Goal: Information Seeking & Learning: Learn about a topic

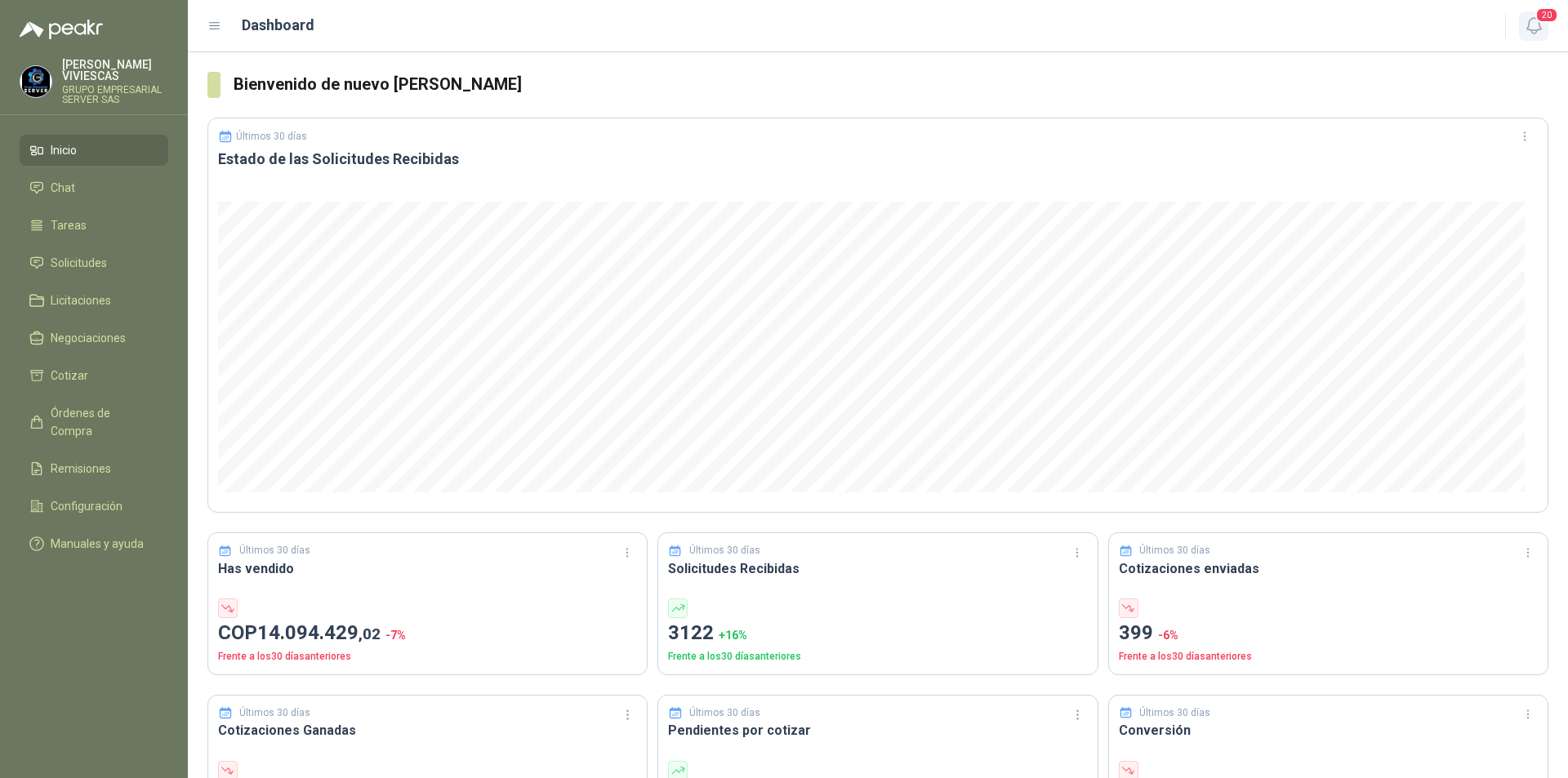
click at [1528, 29] on icon "button" at bounding box center [1534, 25] width 14 height 15
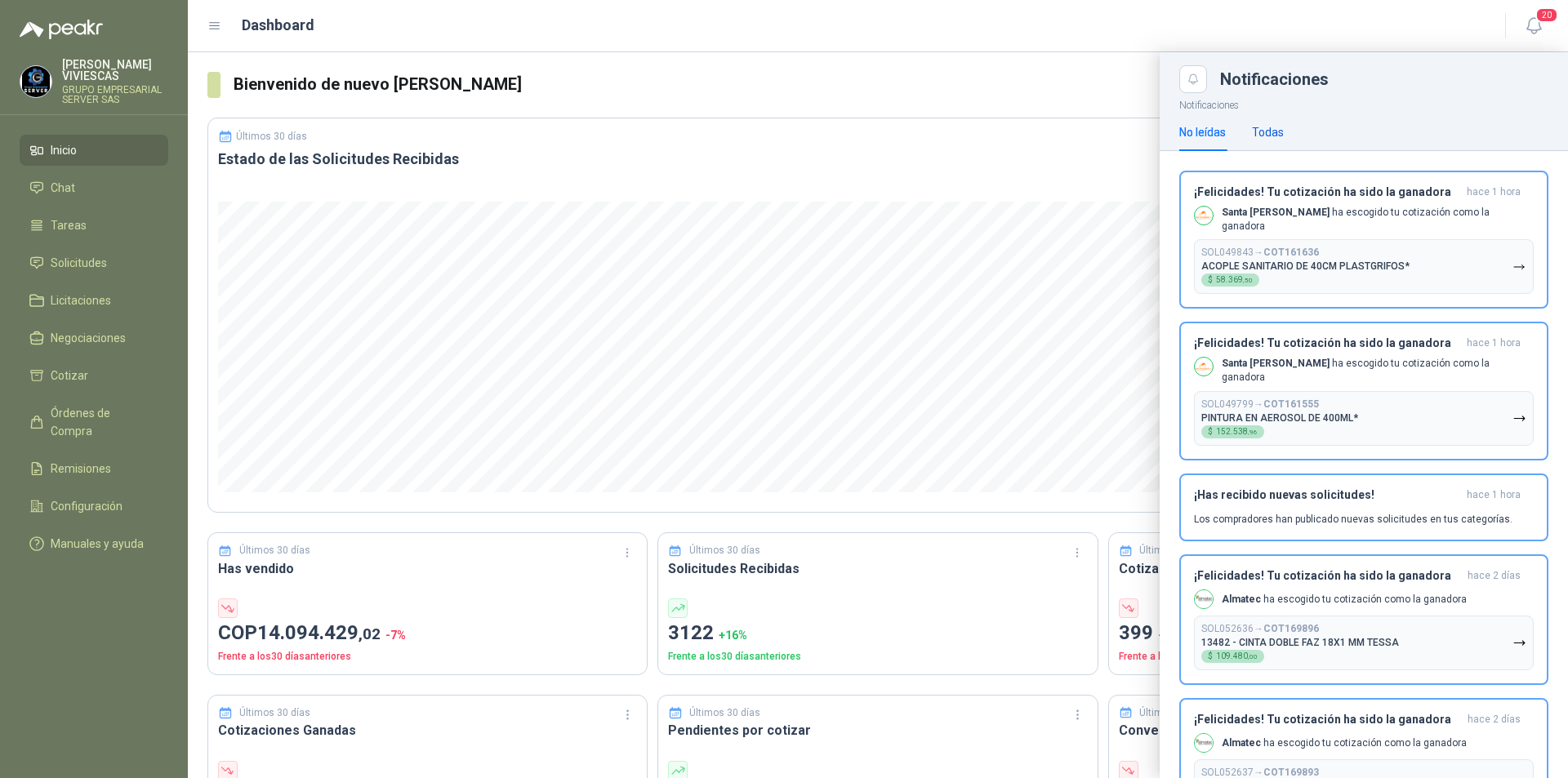
click at [1271, 132] on div "Todas" at bounding box center [1268, 132] width 32 height 18
click at [1288, 228] on div "¡Felicidades! Tu cotización ha sido la ganadora hace 1 hora Santa [PERSON_NAME]…" at bounding box center [1364, 240] width 340 height 110
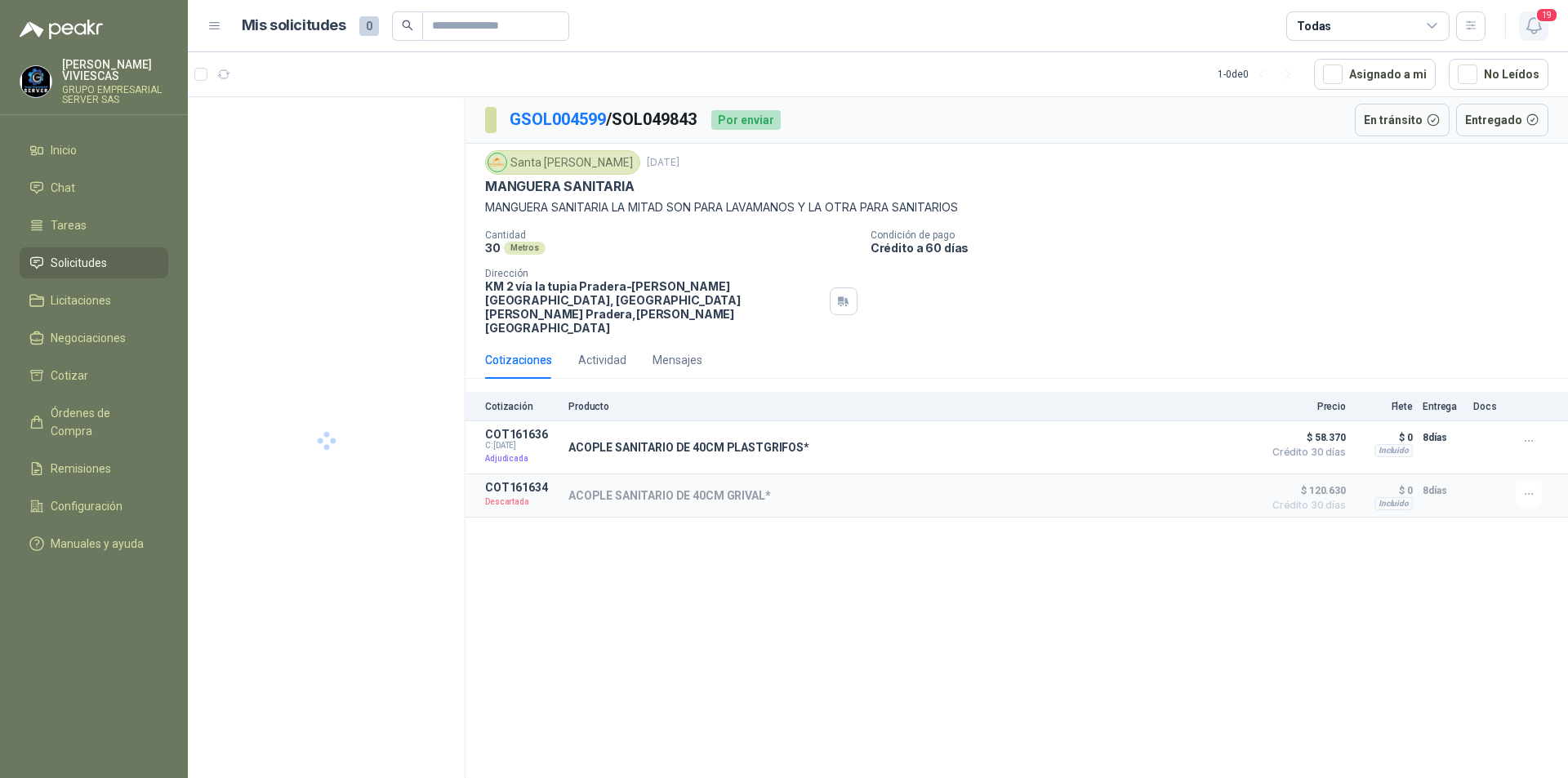
click at [1530, 29] on icon "button" at bounding box center [1534, 25] width 14 height 15
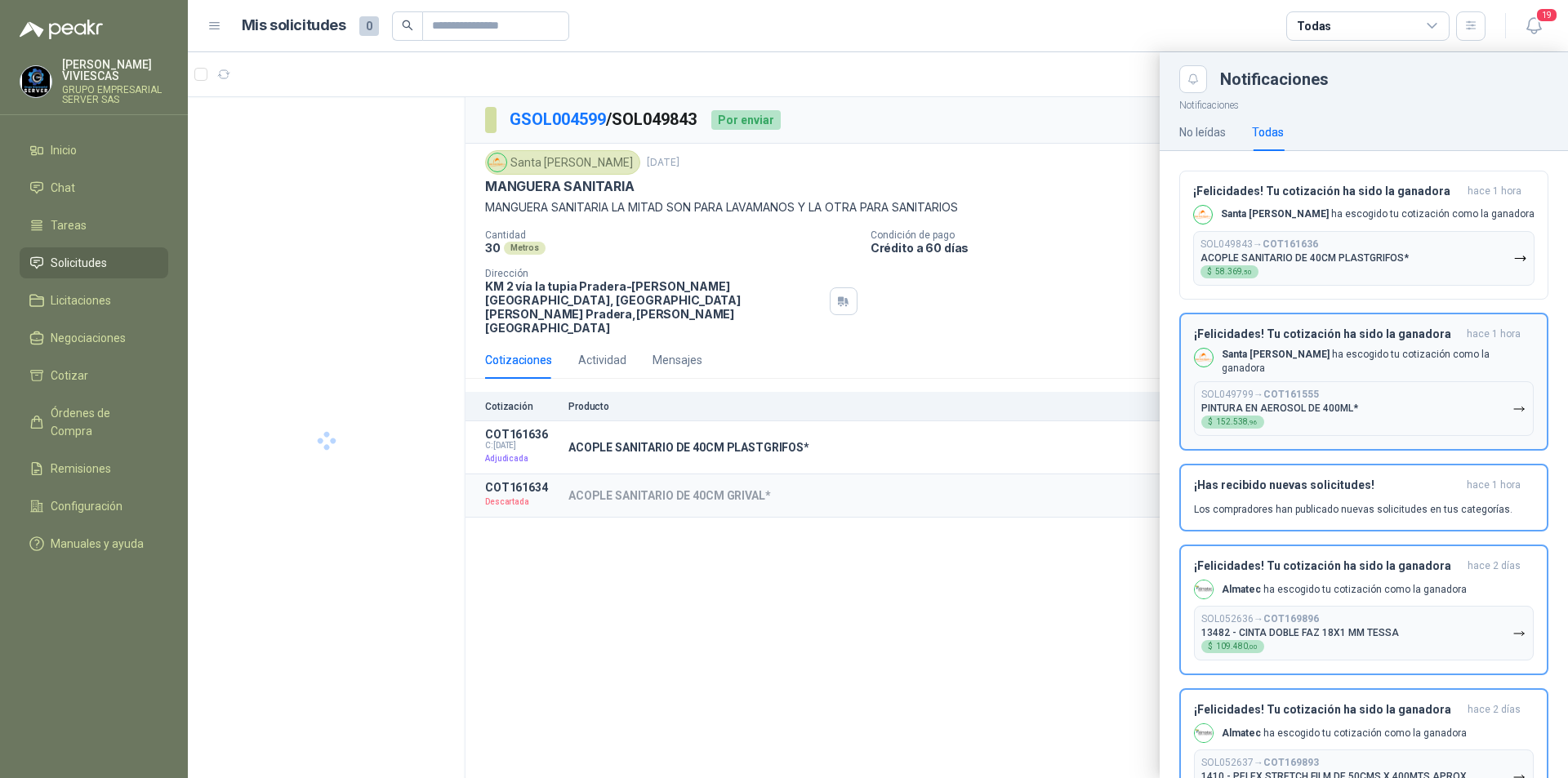
click at [1296, 341] on div "¡Felicidades! Tu cotización ha sido la ganadora hace 1 hora Santa [PERSON_NAME]…" at bounding box center [1364, 381] width 340 height 110
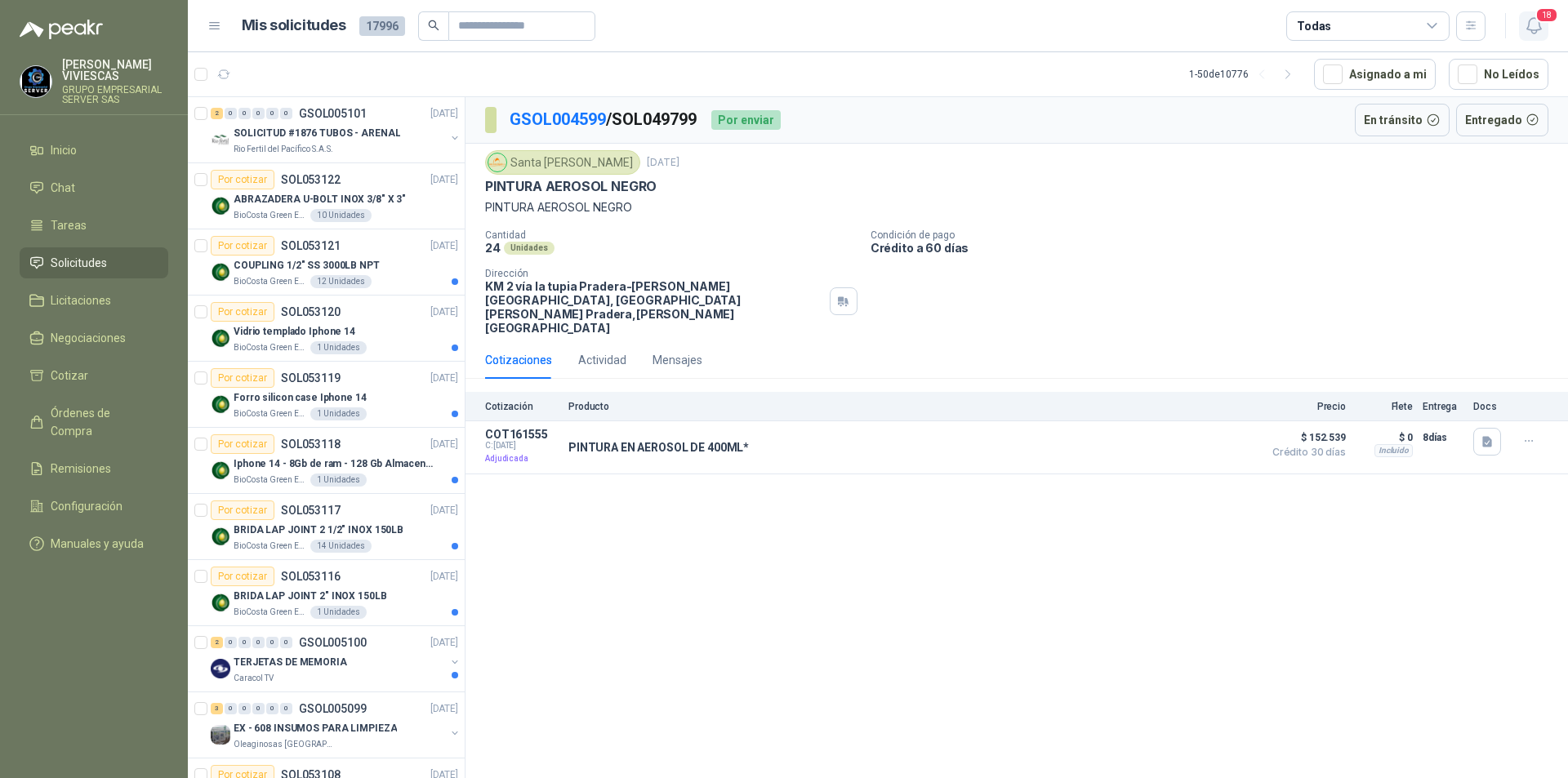
drag, startPoint x: 1517, startPoint y: 34, endPoint x: 1526, endPoint y: 32, distance: 9.2
click at [1521, 34] on div "18" at bounding box center [1517, 26] width 63 height 25
click at [1538, 27] on icon "button" at bounding box center [1534, 25] width 21 height 20
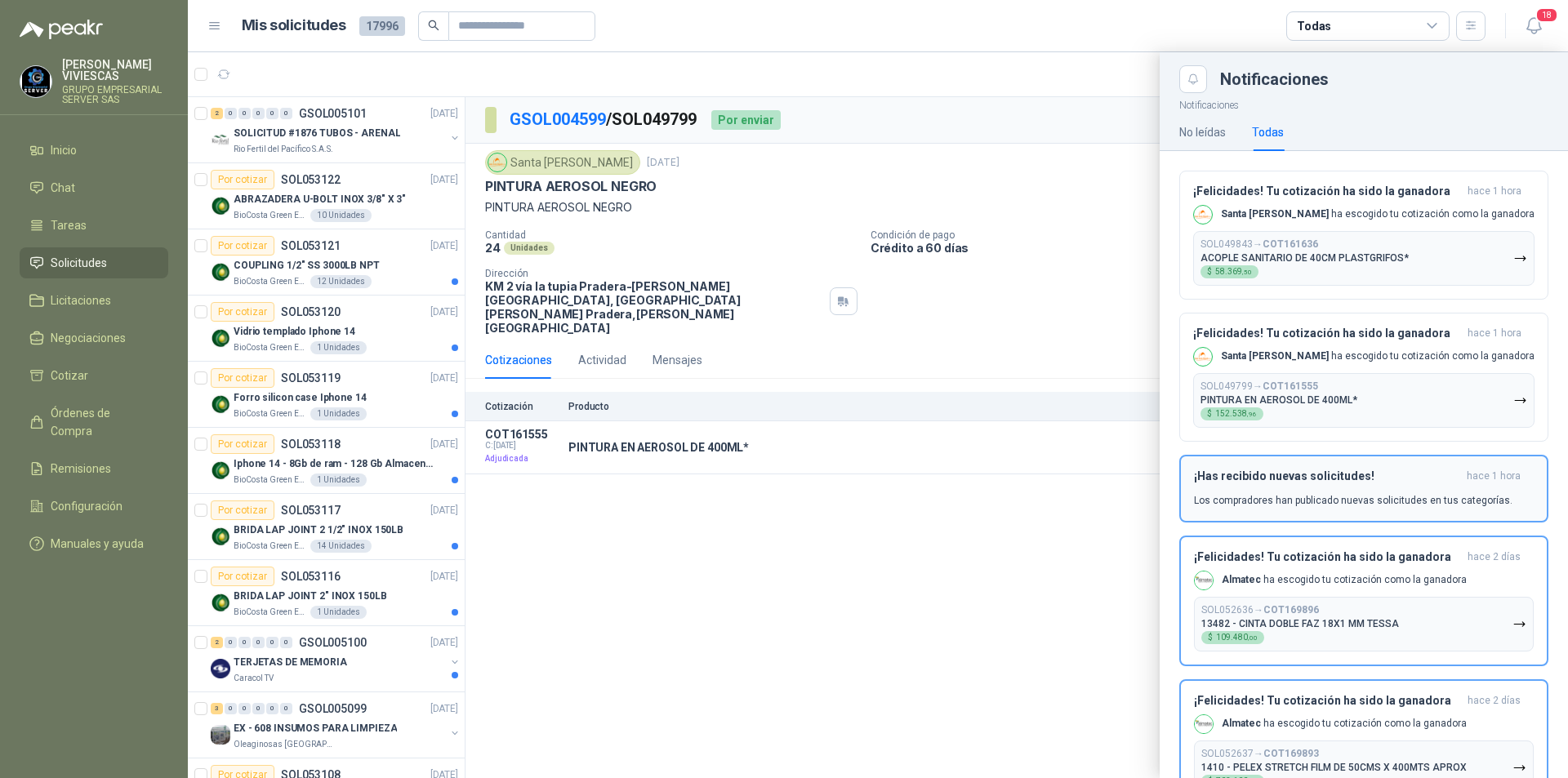
click at [1279, 476] on h3 "¡Has recibido nuevas solicitudes!" at bounding box center [1327, 477] width 267 height 14
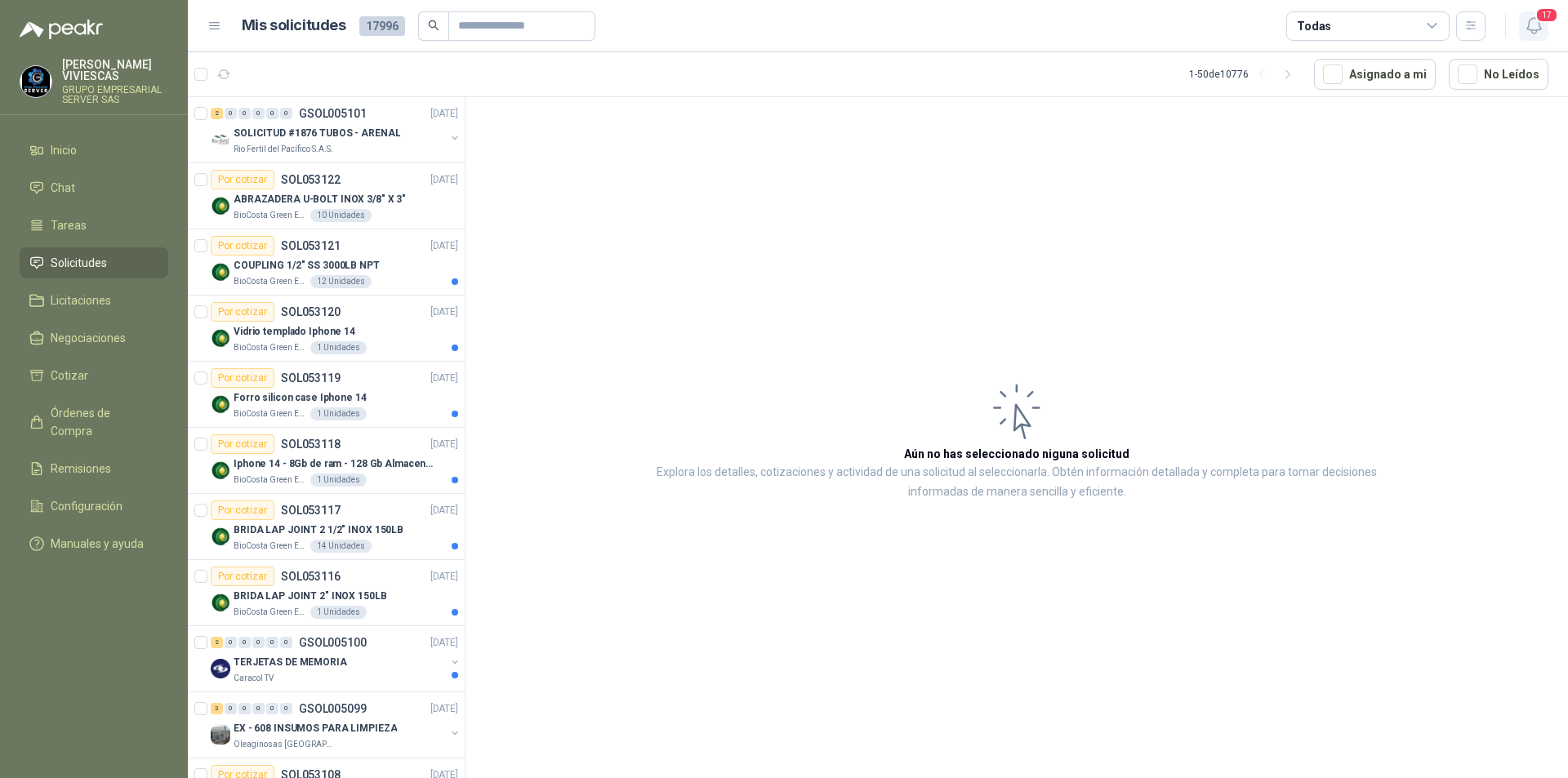
click at [1538, 31] on icon "button" at bounding box center [1534, 25] width 21 height 20
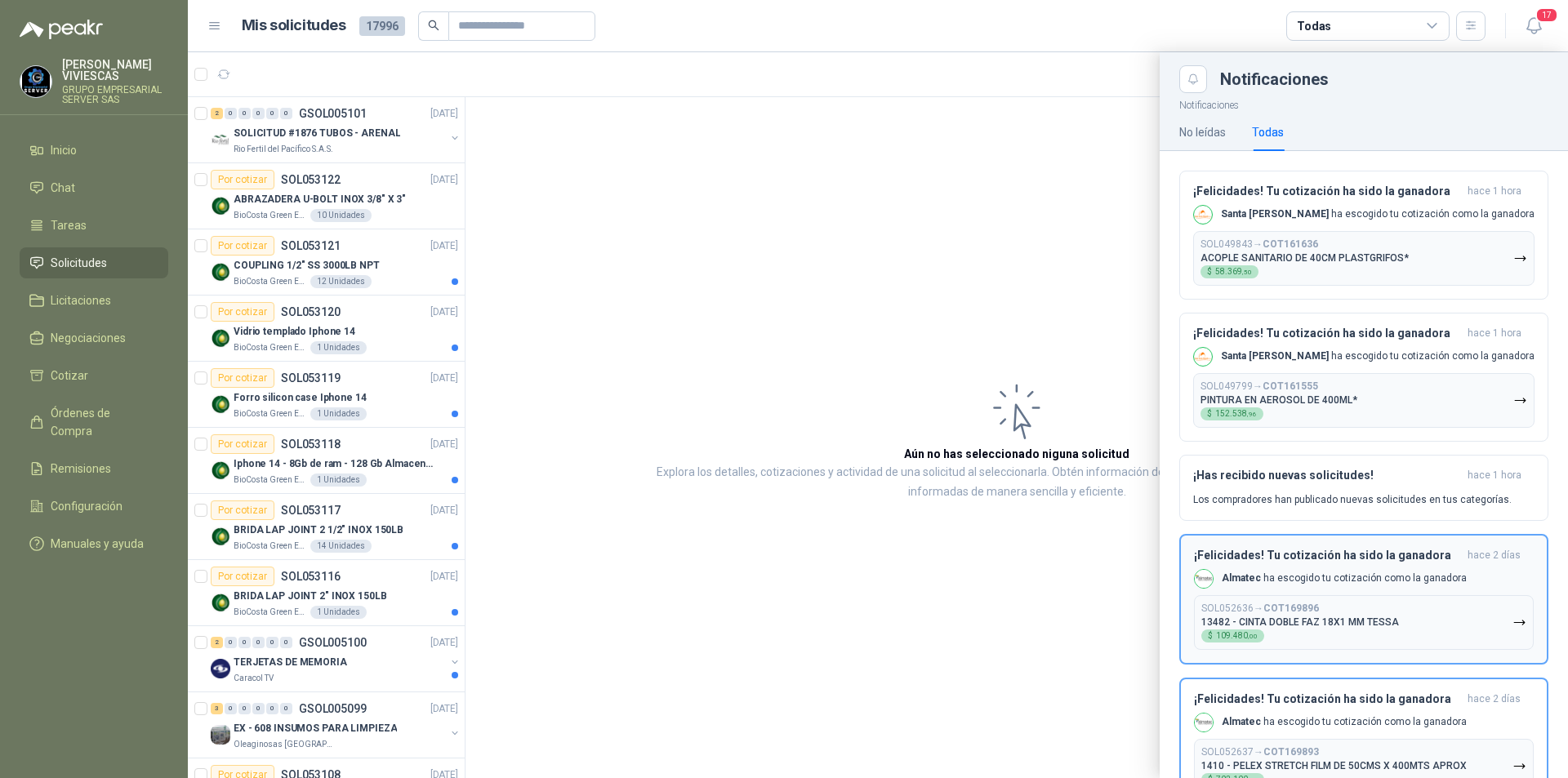
click at [1323, 617] on p "13482 - CINTA DOBLE FAZ 18X1 MM TESSA" at bounding box center [1301, 622] width 198 height 12
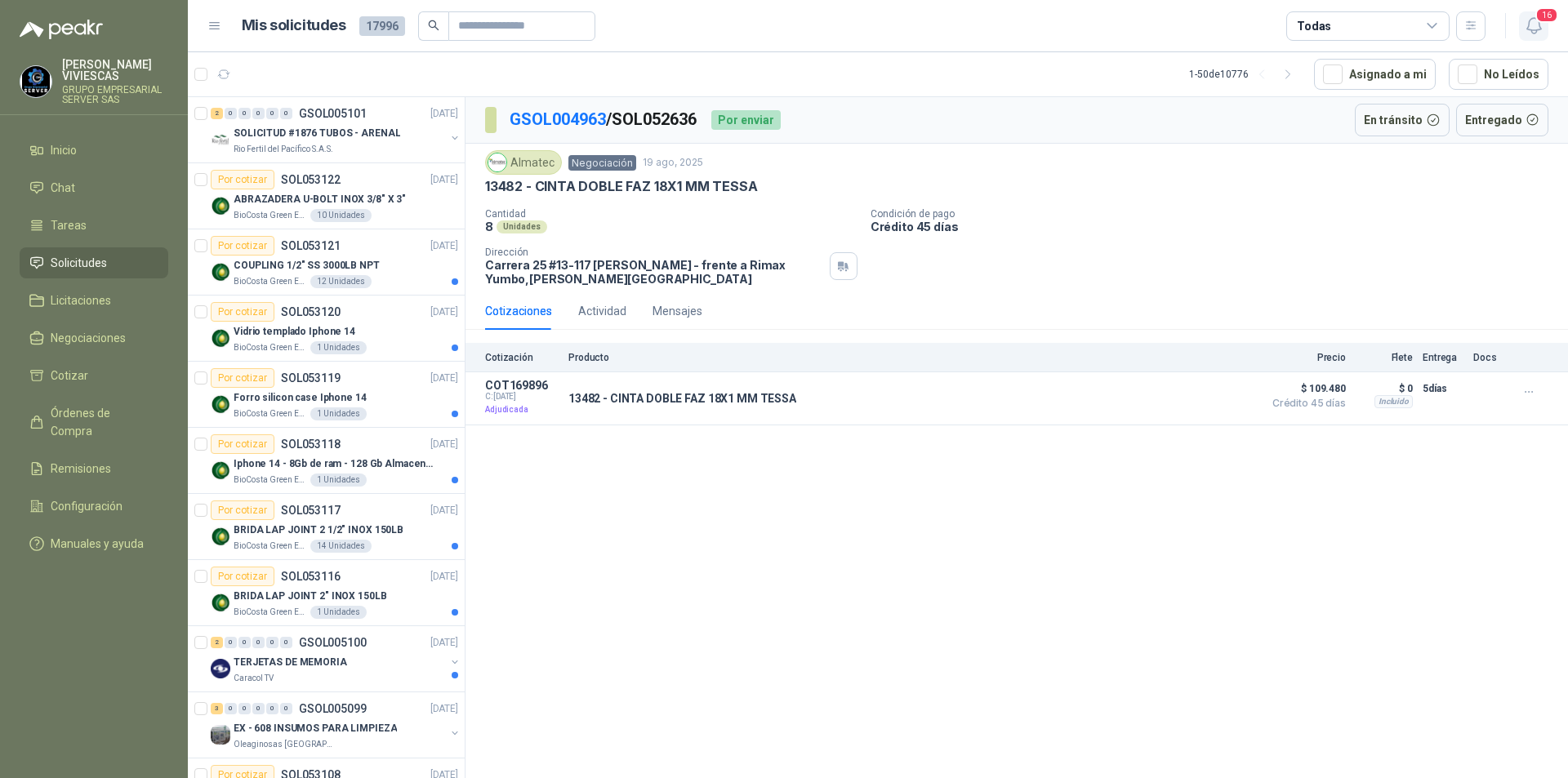
click at [1536, 37] on button "16" at bounding box center [1533, 26] width 29 height 29
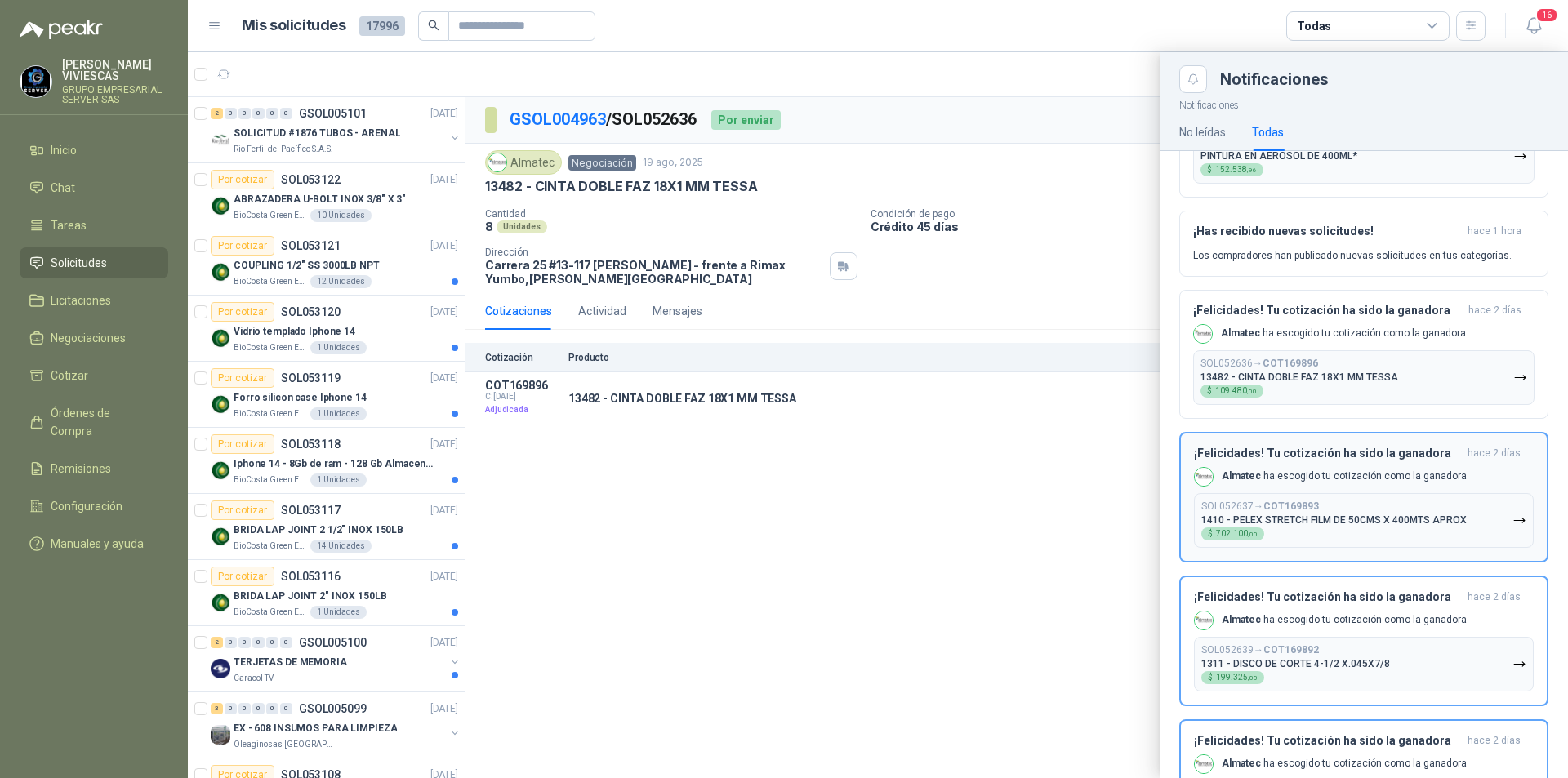
scroll to position [245, 0]
click at [1305, 516] on p "1410 - PELEX STRETCH FILM DE 50CMS X 400MTS APROX" at bounding box center [1334, 519] width 266 height 12
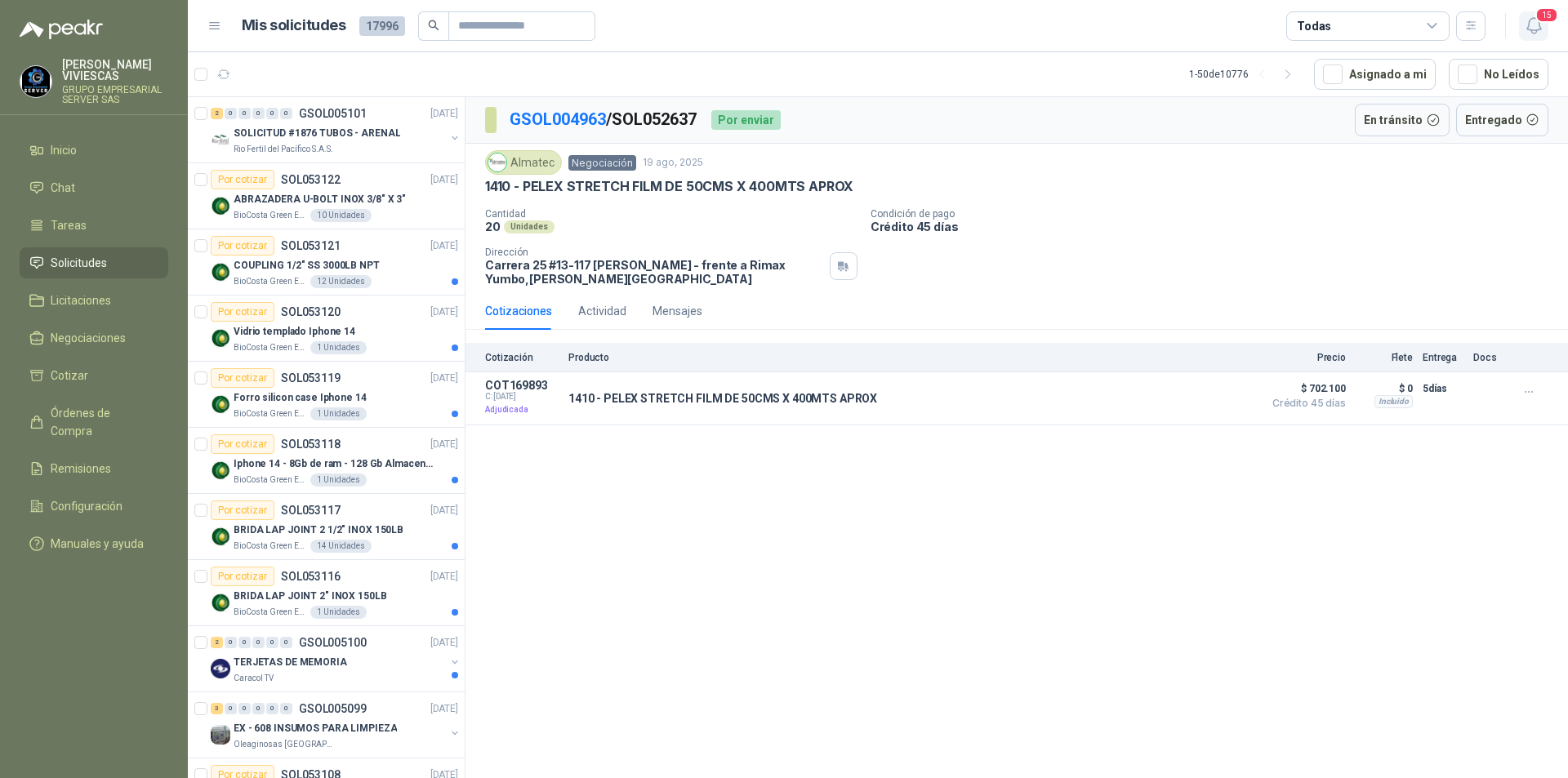
click at [1539, 34] on icon "button" at bounding box center [1534, 25] width 21 height 20
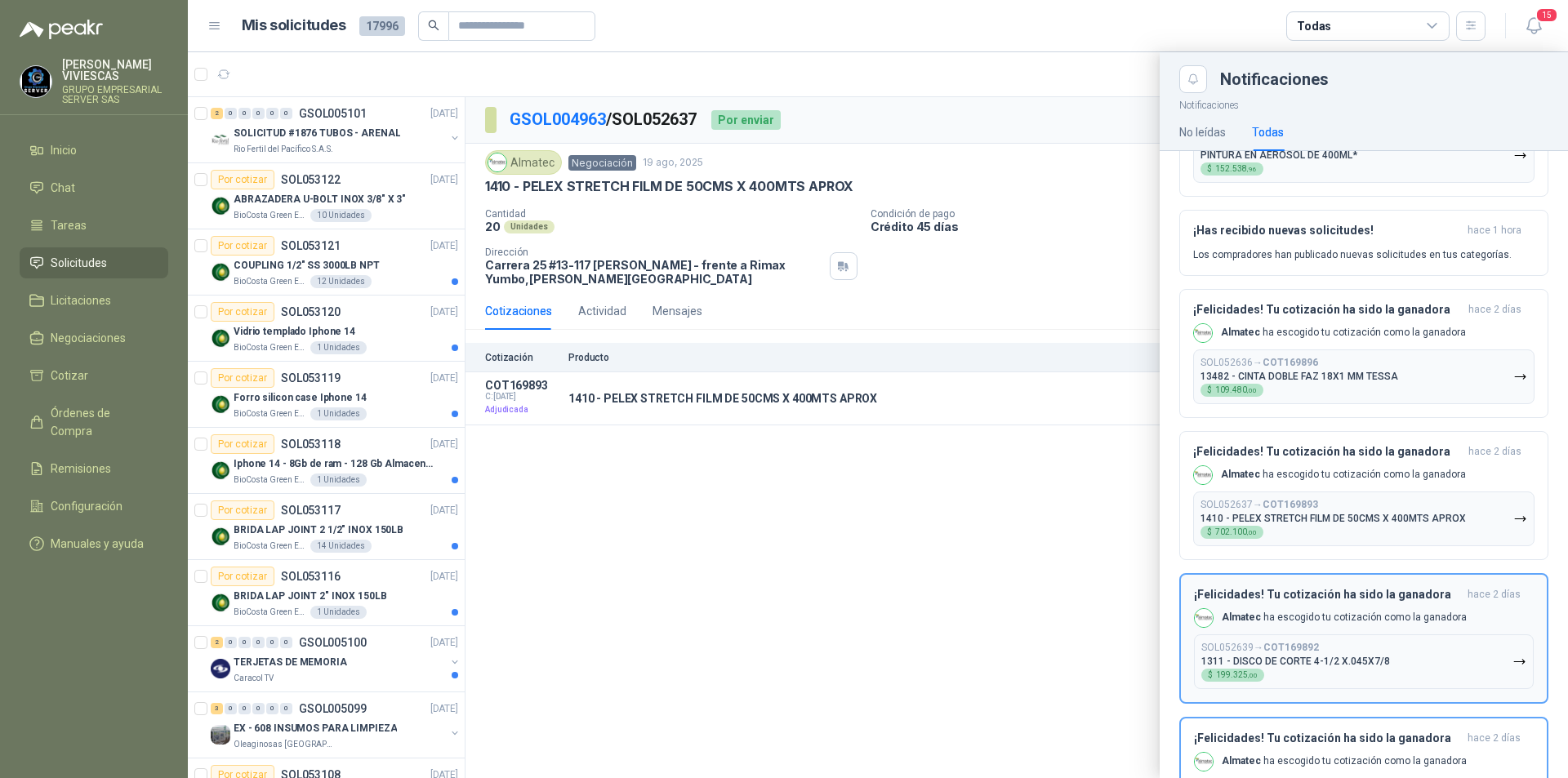
click at [1297, 684] on button "SOL052639 → COT169892 1311 - DISCO [PERSON_NAME] 4-1/2 X.045X7/8 $ 199.325 ,00" at bounding box center [1364, 661] width 340 height 54
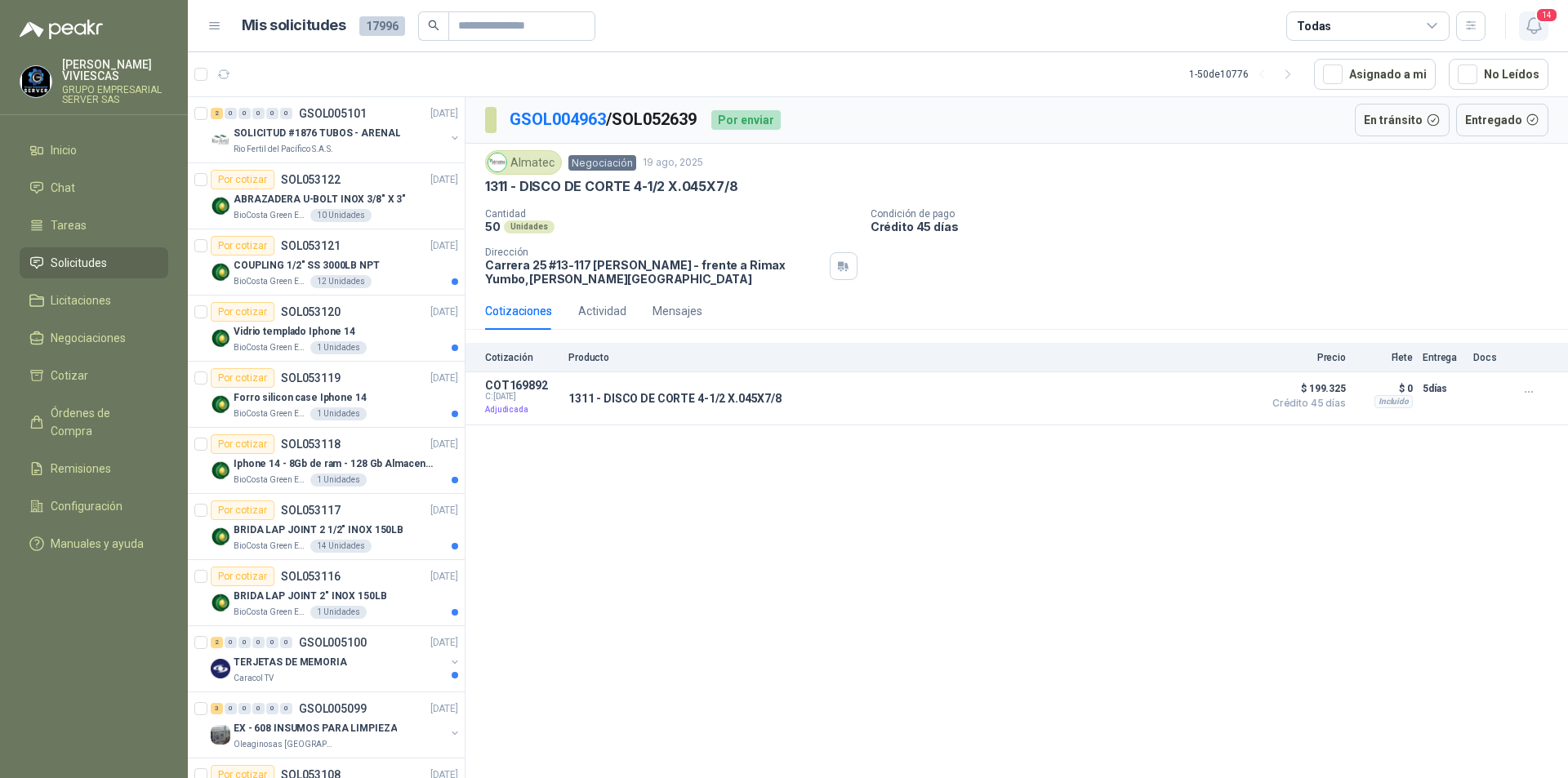
drag, startPoint x: 1531, startPoint y: 35, endPoint x: 1535, endPoint y: 20, distance: 15.5
click at [1531, 29] on icon "button" at bounding box center [1534, 25] width 21 height 20
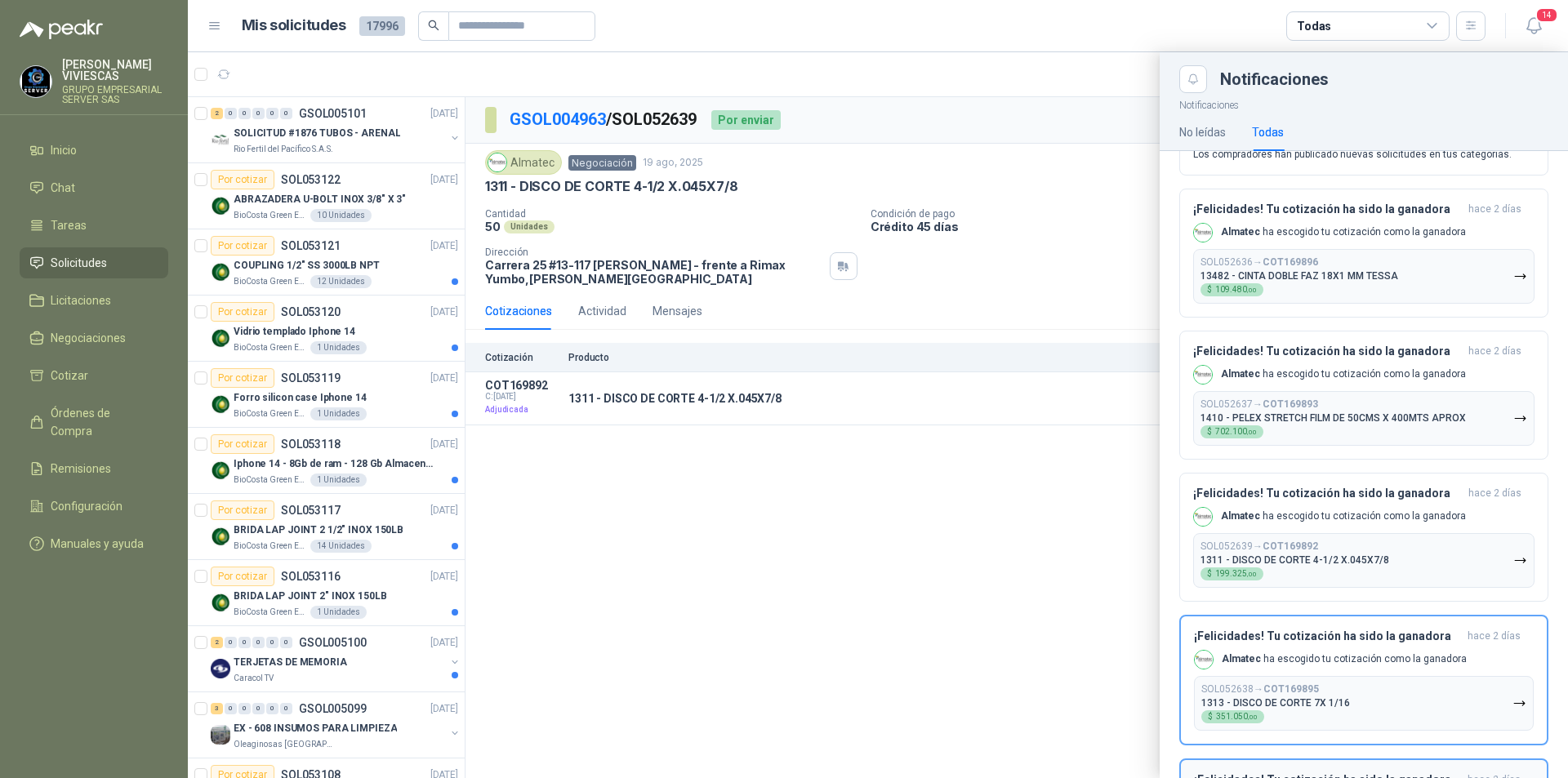
scroll to position [490, 0]
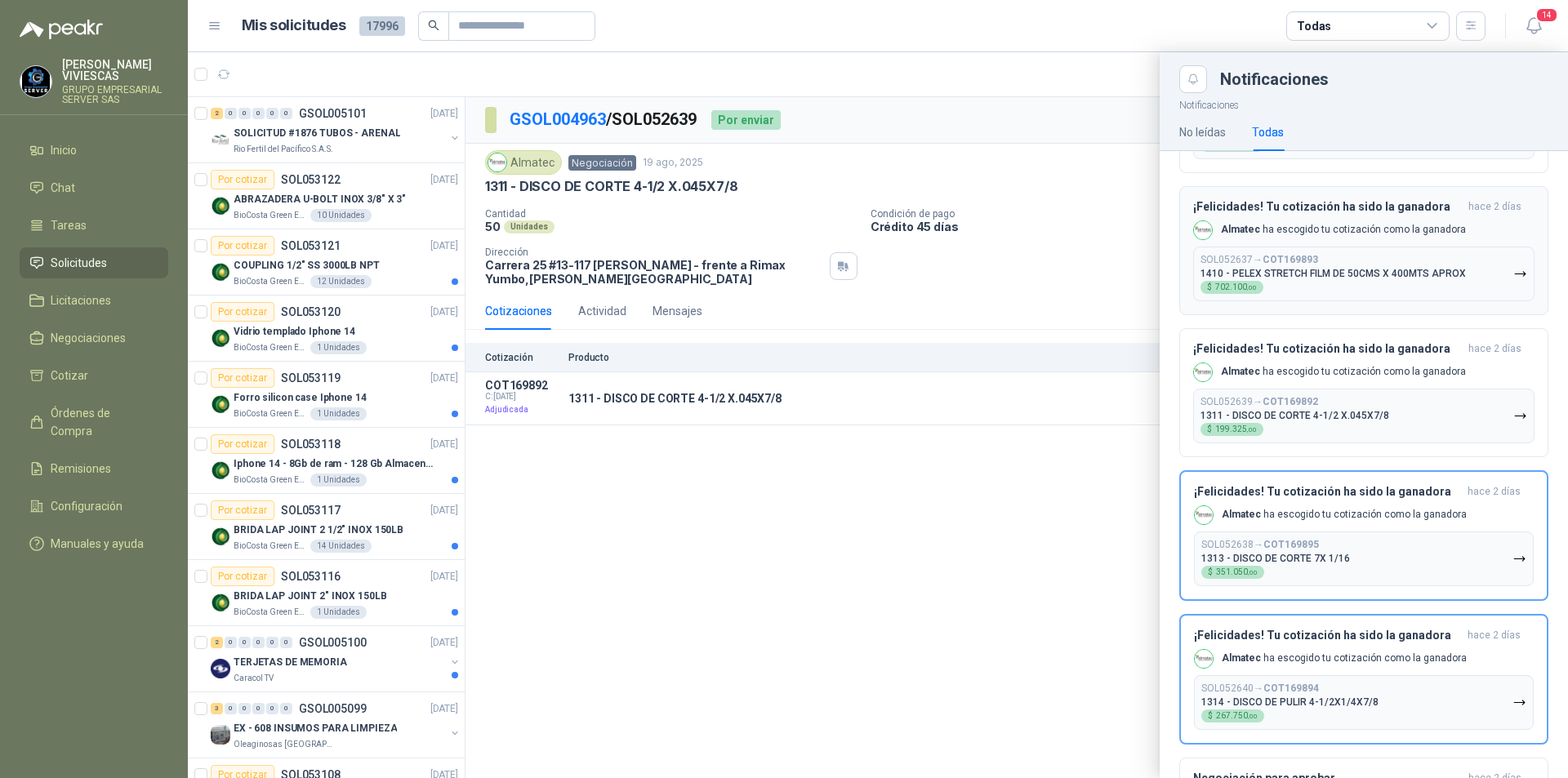
drag, startPoint x: 1359, startPoint y: 578, endPoint x: 1568, endPoint y: 293, distance: 353.4
click at [1363, 577] on button "SOL052638 → COT169895 1313 - DISCO [PERSON_NAME] 7X 1/16 $ 351.050 ,00" at bounding box center [1364, 559] width 340 height 54
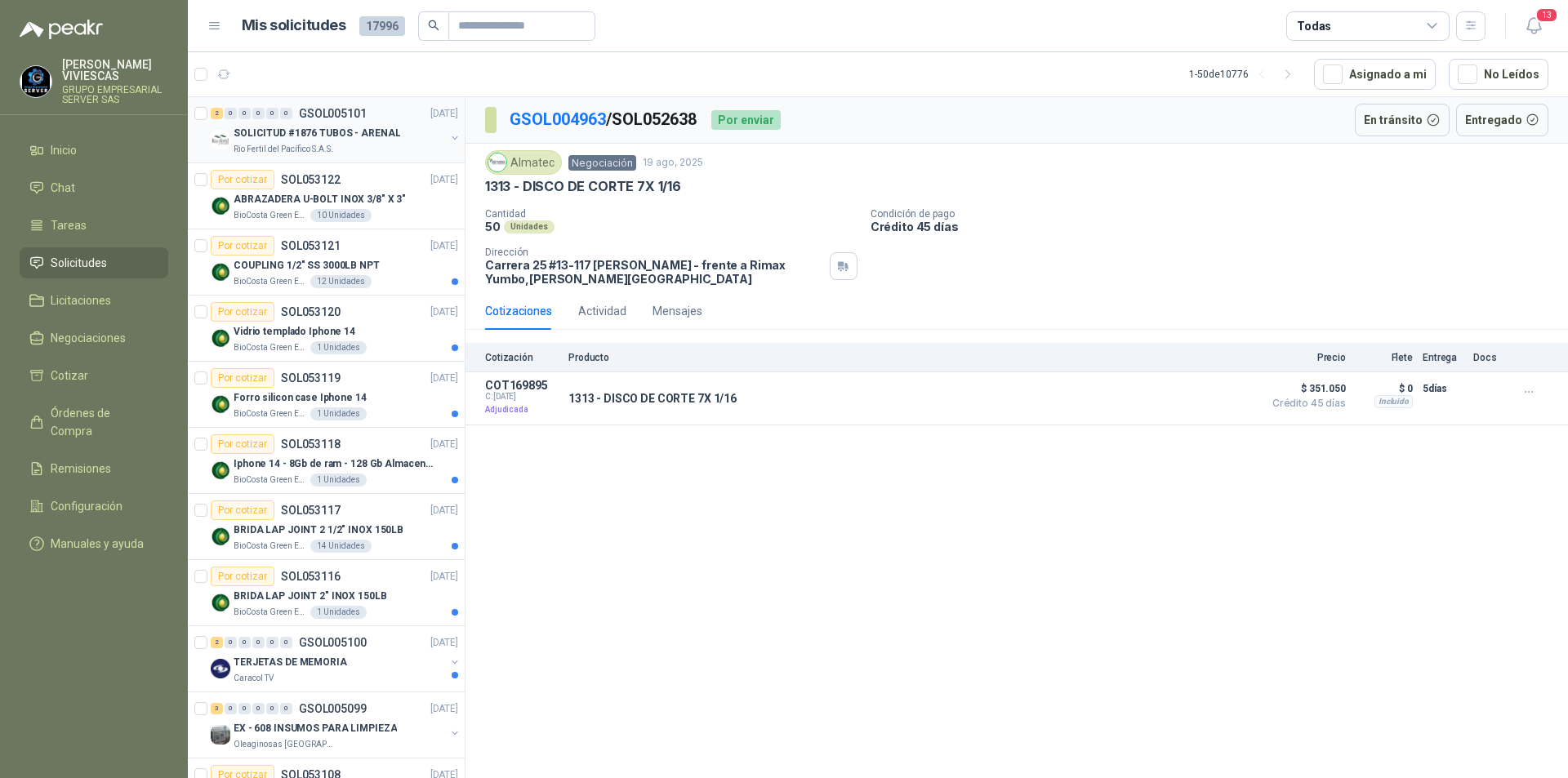
click at [288, 135] on p "SOLICITUD #1876 TUBOS - ARENAL" at bounding box center [316, 133] width 167 height 15
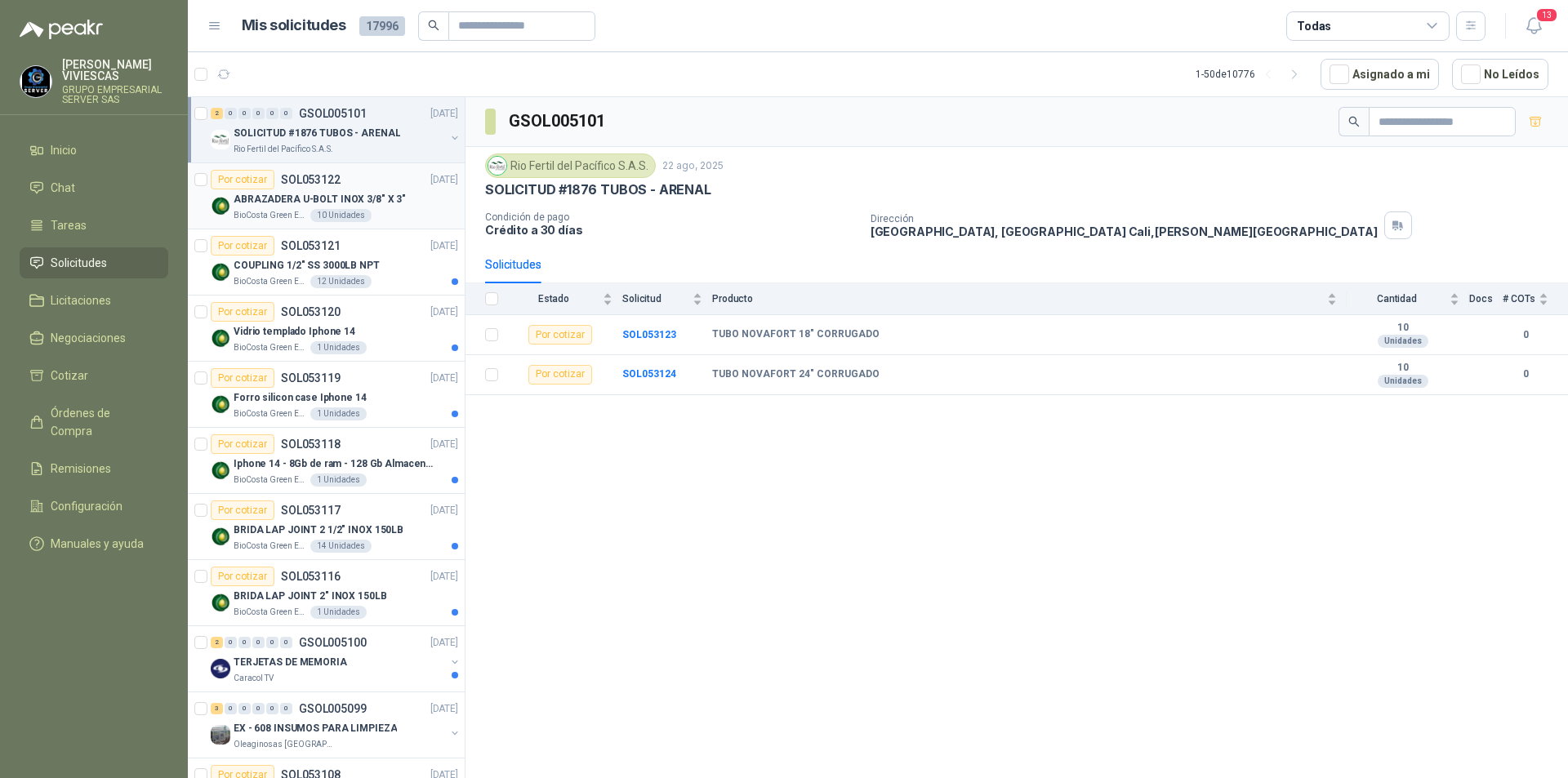
click at [275, 202] on p "ABRAZADERA U-BOLT INOX 3/8" X 3"" at bounding box center [319, 199] width 172 height 15
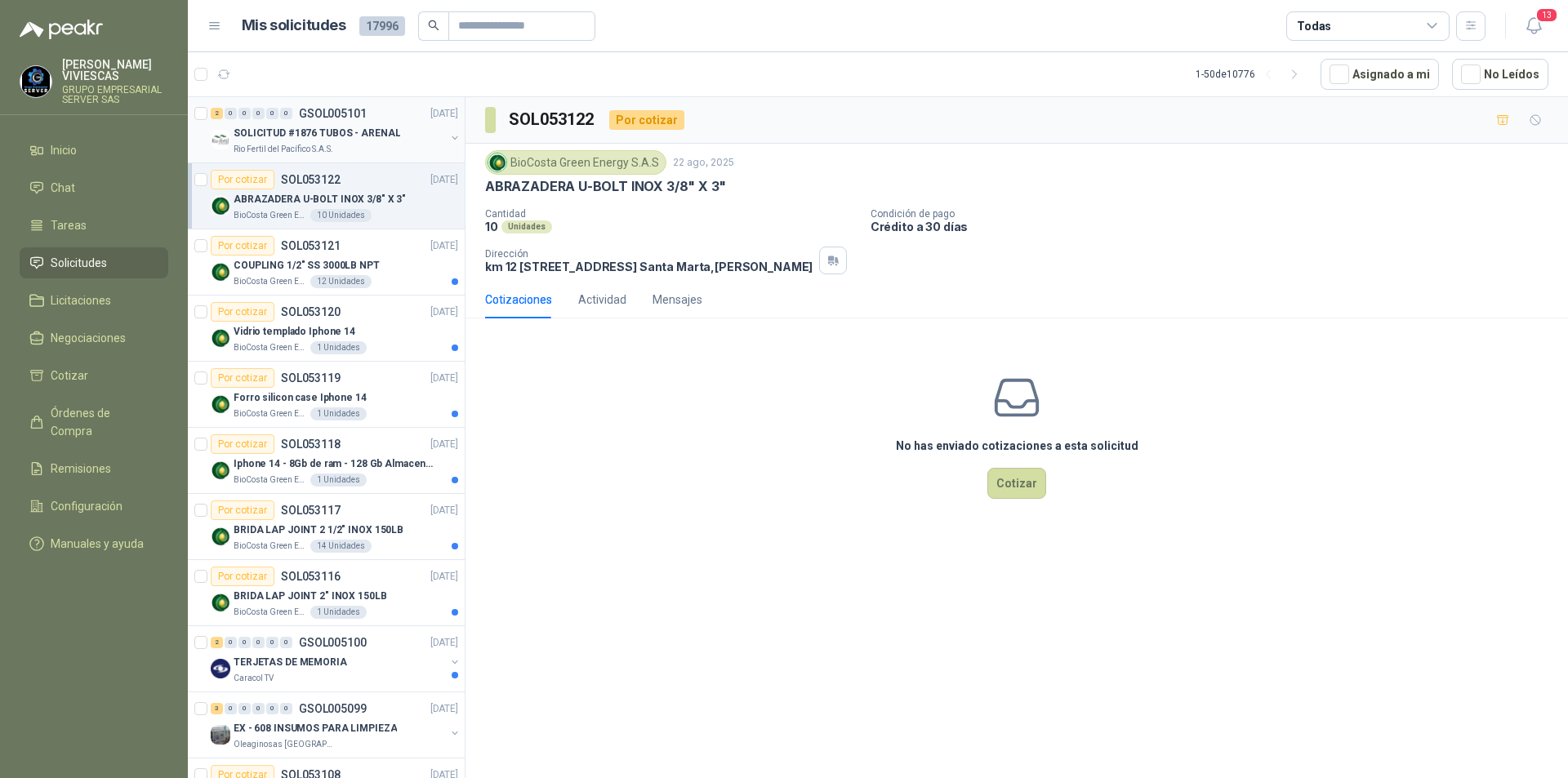
click at [294, 134] on p "SOLICITUD #1876 TUBOS - ARENAL" at bounding box center [316, 133] width 167 height 15
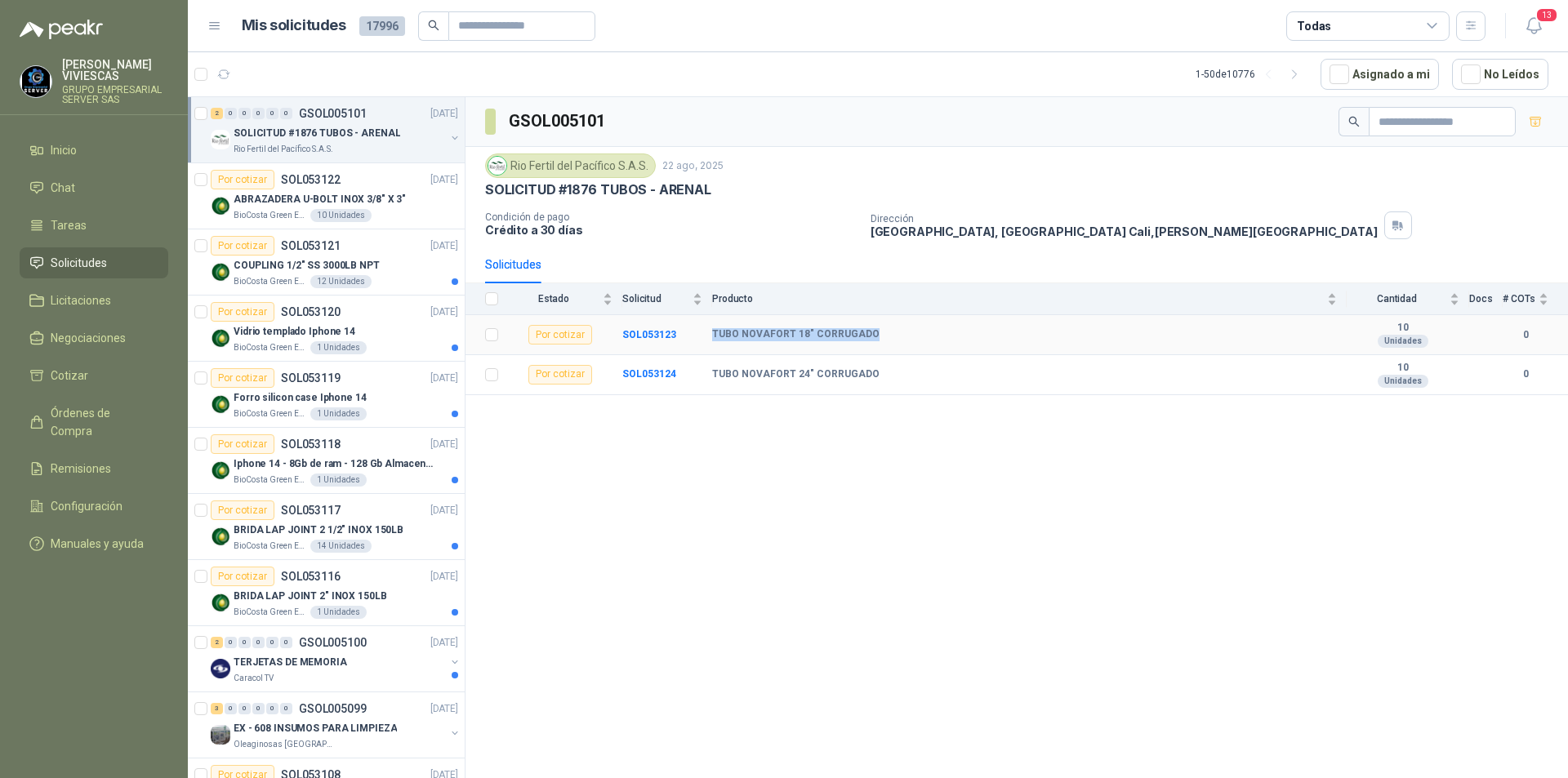
drag, startPoint x: 715, startPoint y: 338, endPoint x: 869, endPoint y: 342, distance: 154.1
click at [869, 342] on td "TUBO NOVAFORT 18" CORRUGADO" at bounding box center [1030, 335] width 635 height 40
copy b "TUBO NOVAFORT 18" CORRUGADO"
click at [365, 262] on p "COUPLING 1/2" SS 3000LB NPT" at bounding box center [307, 266] width 146 height 15
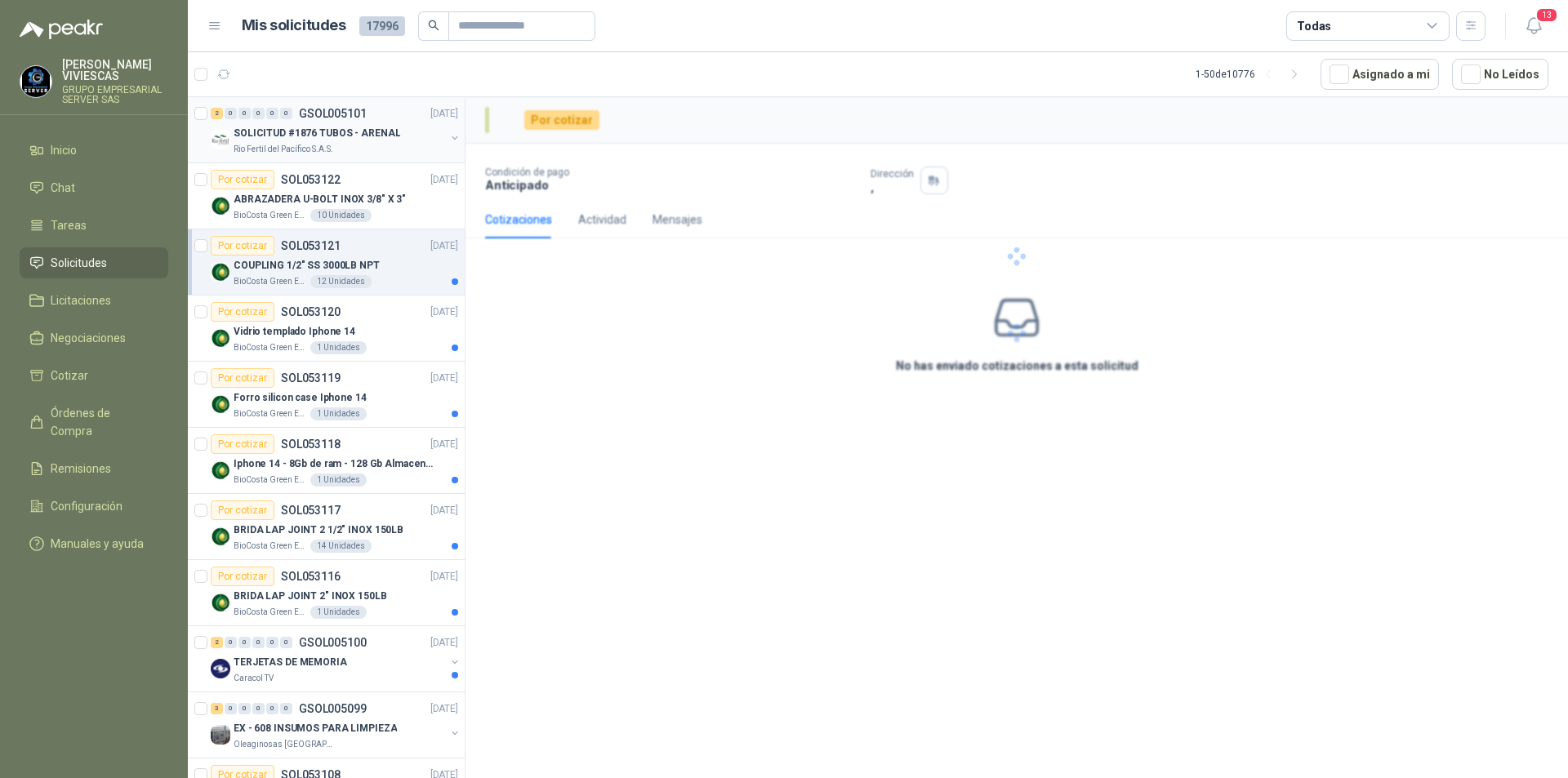
click at [332, 143] on div "Rio Fertil del Pacífico S.A.S." at bounding box center [339, 149] width 211 height 13
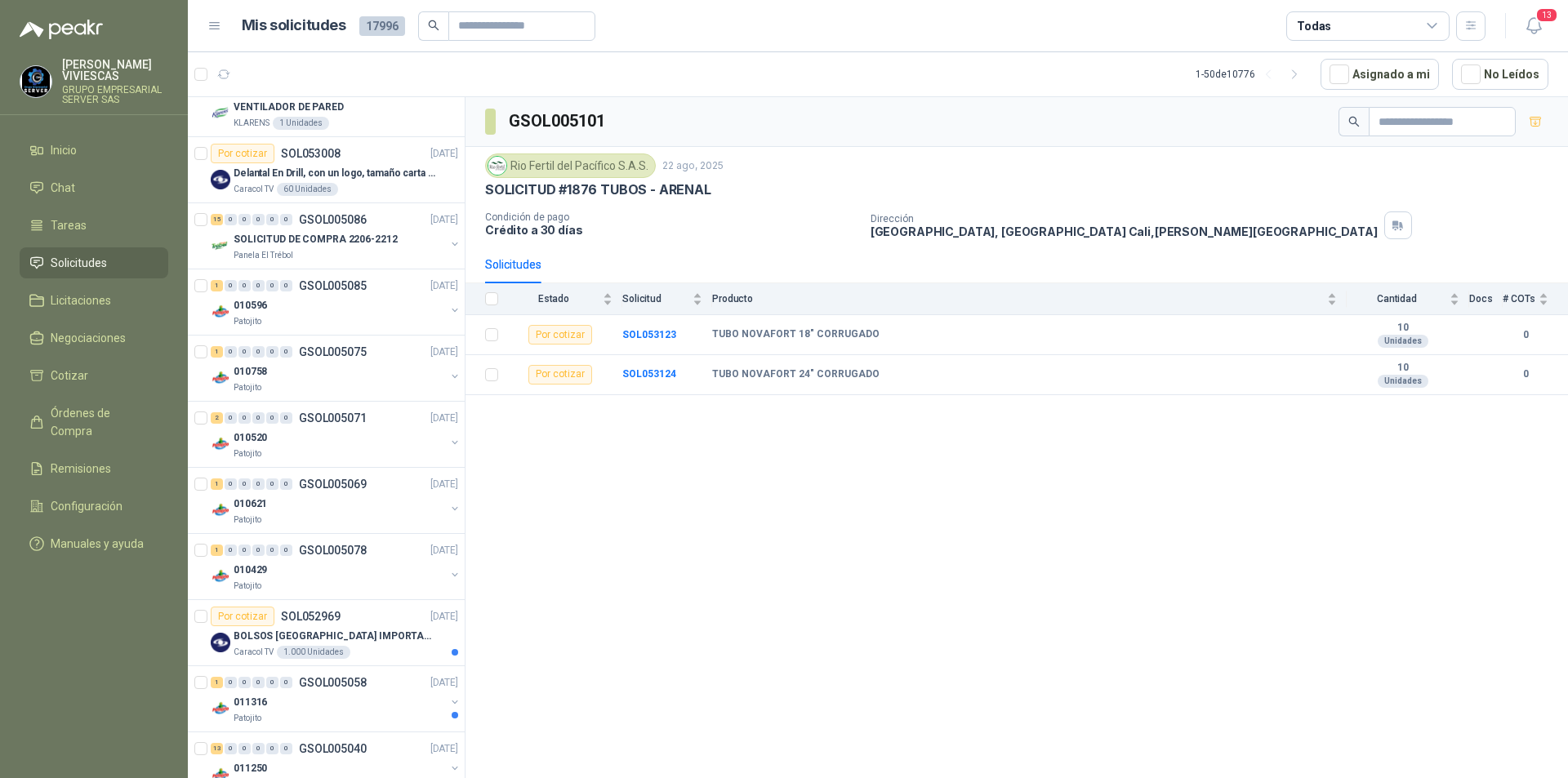
scroll to position [2657, 0]
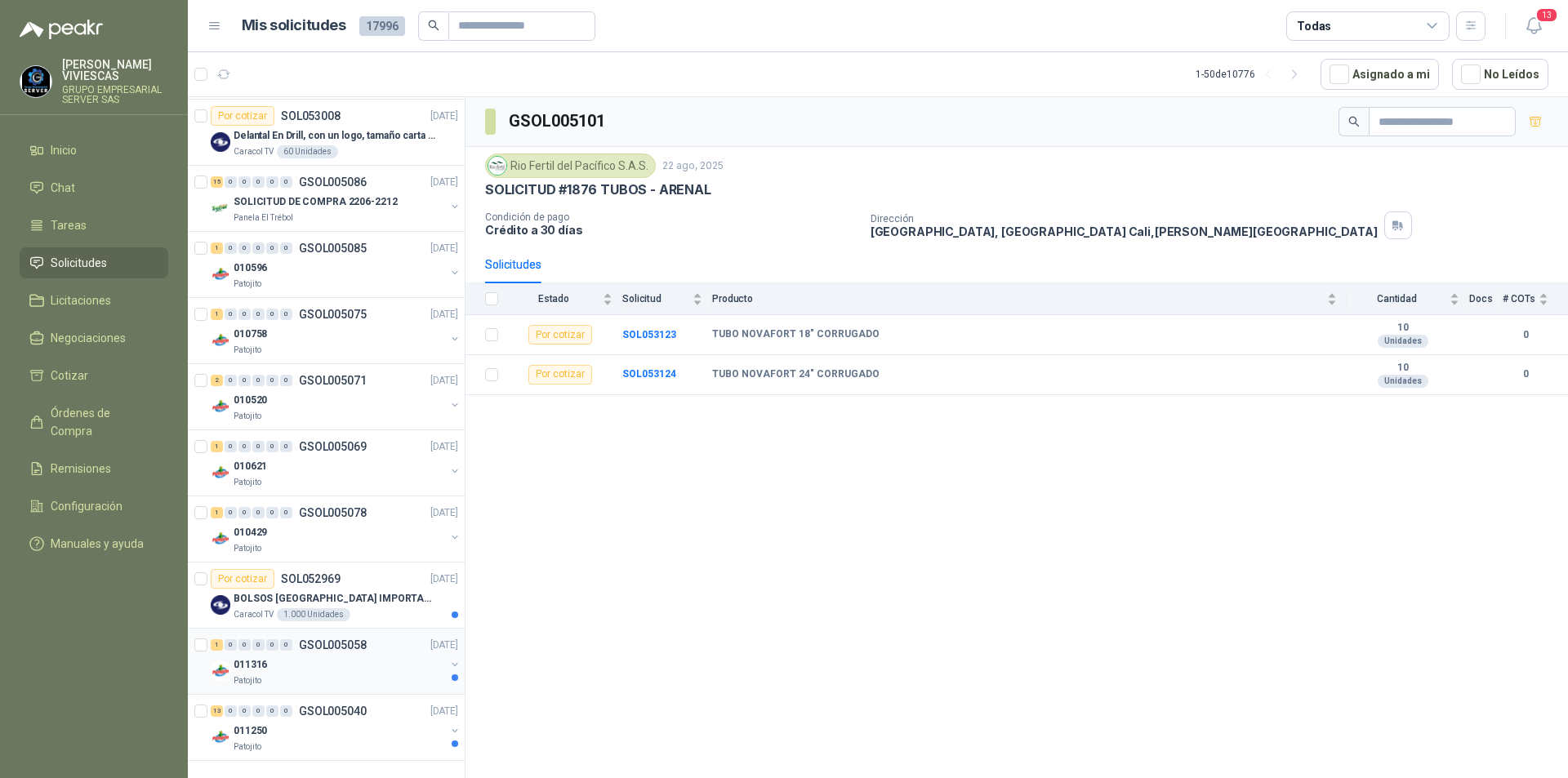
click at [305, 675] on div "Patojito" at bounding box center [339, 681] width 211 height 13
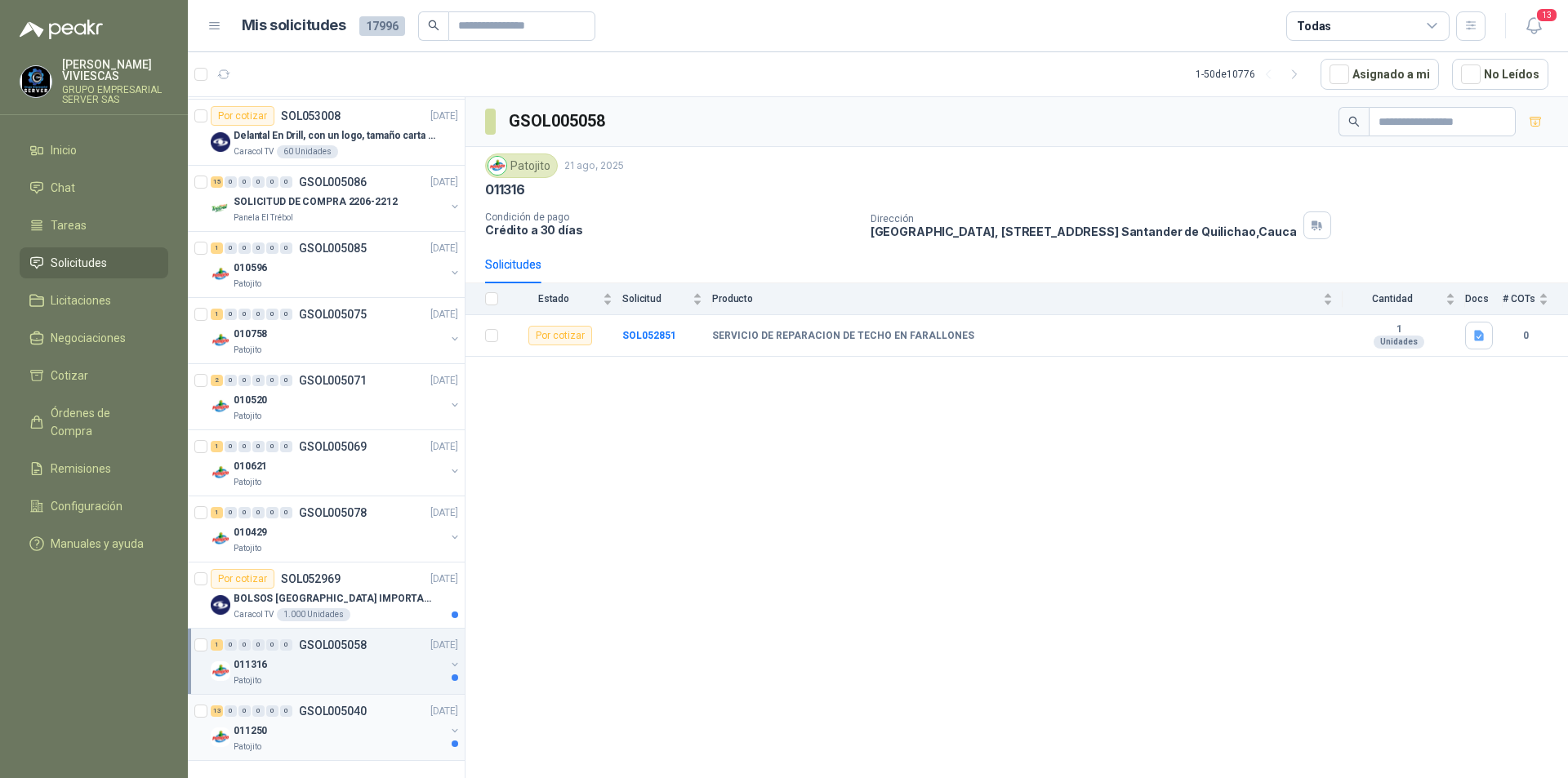
click at [293, 722] on div "011250" at bounding box center [339, 731] width 211 height 20
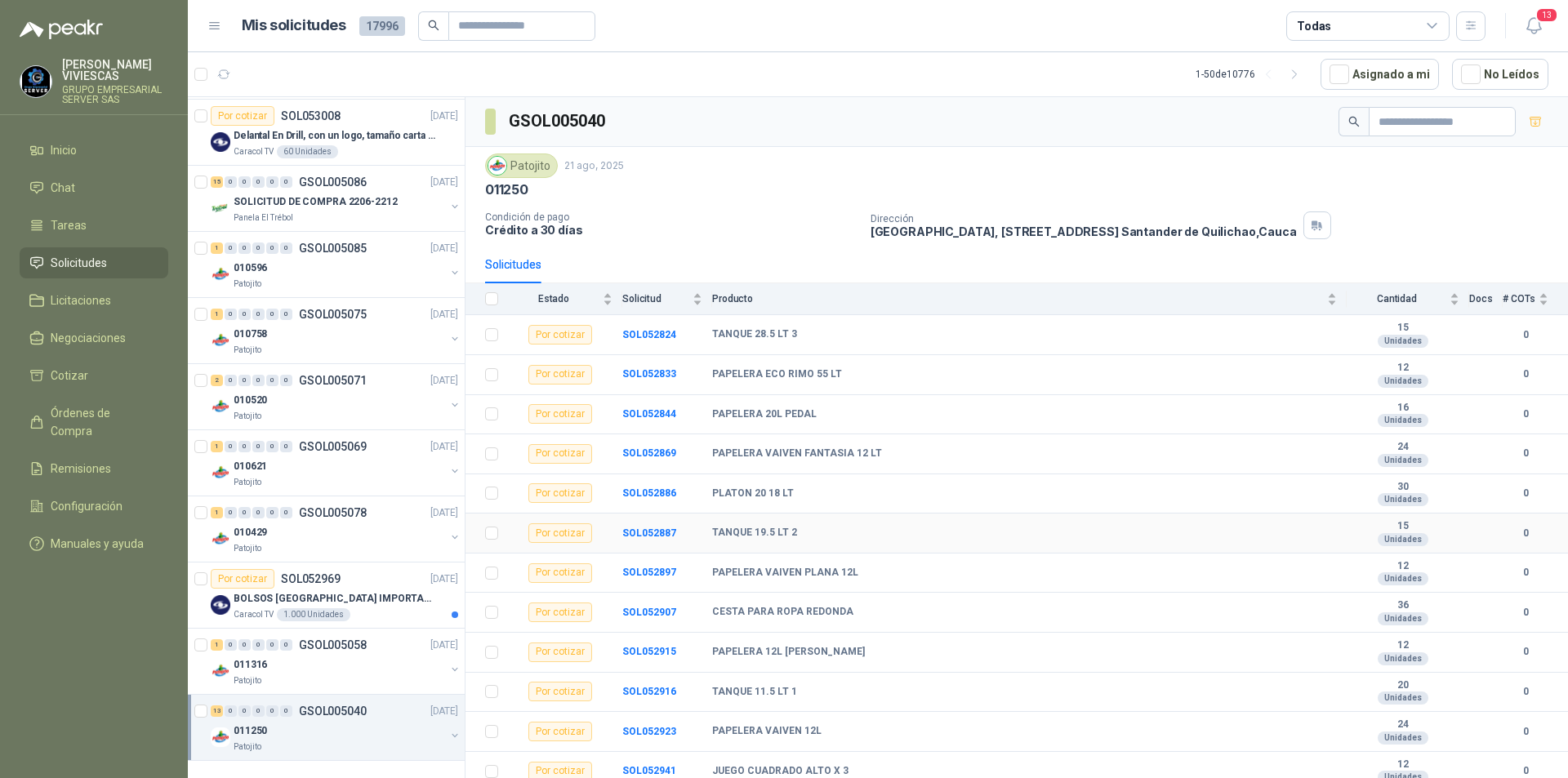
scroll to position [47, 0]
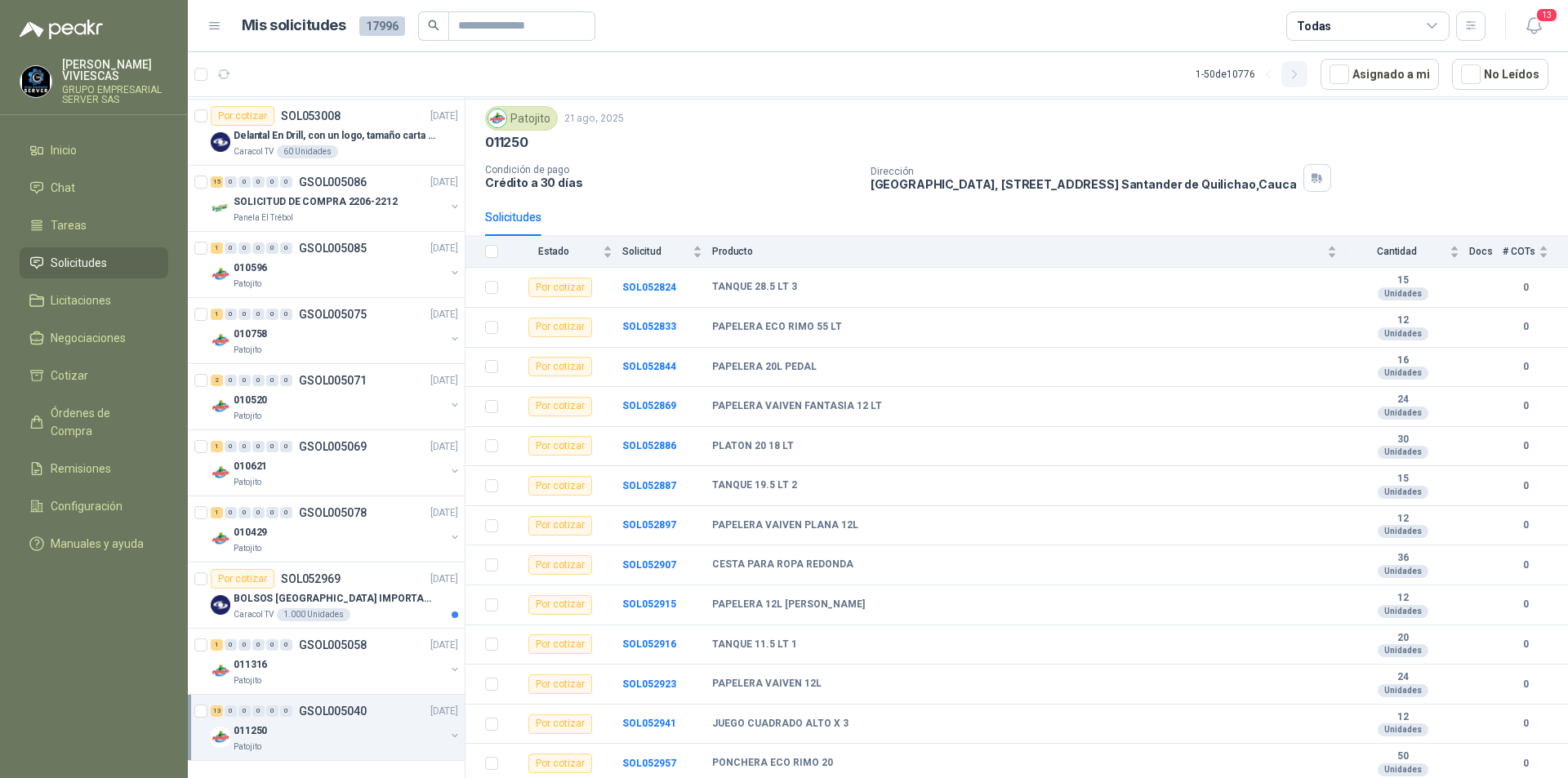
click at [1300, 77] on icon "button" at bounding box center [1295, 75] width 14 height 14
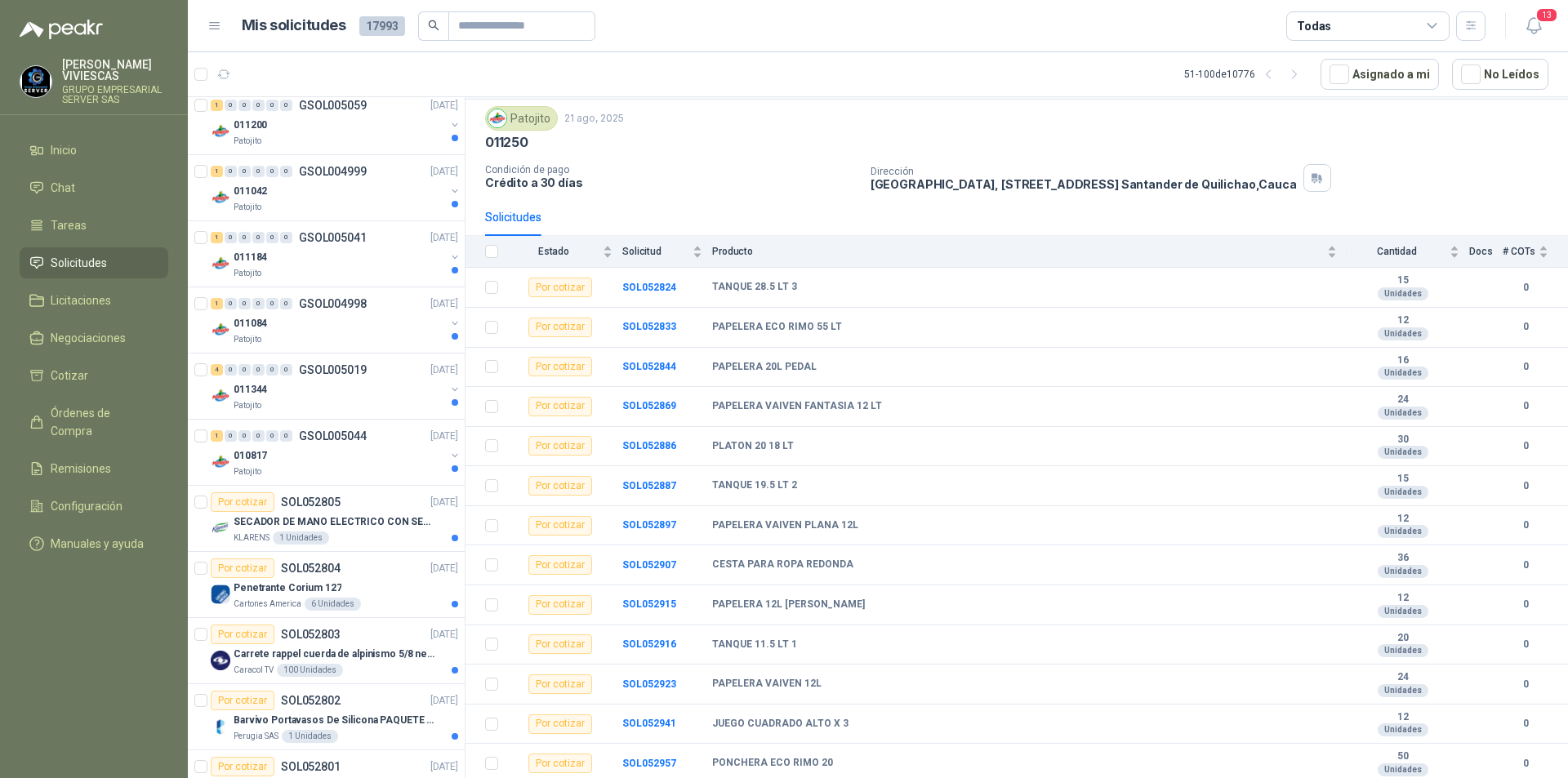
scroll to position [0, 0]
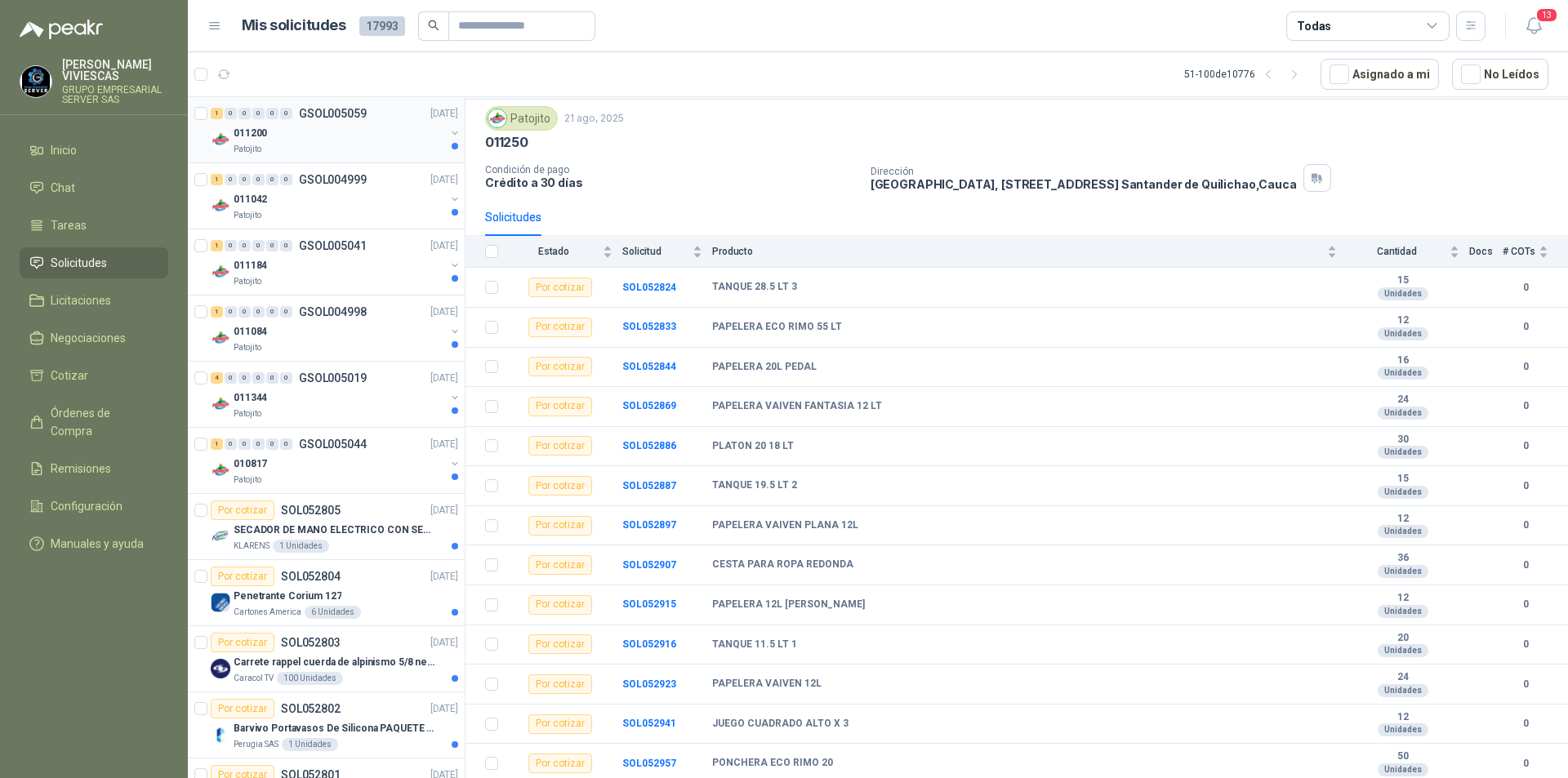
click at [330, 143] on div "Patojito" at bounding box center [339, 149] width 211 height 13
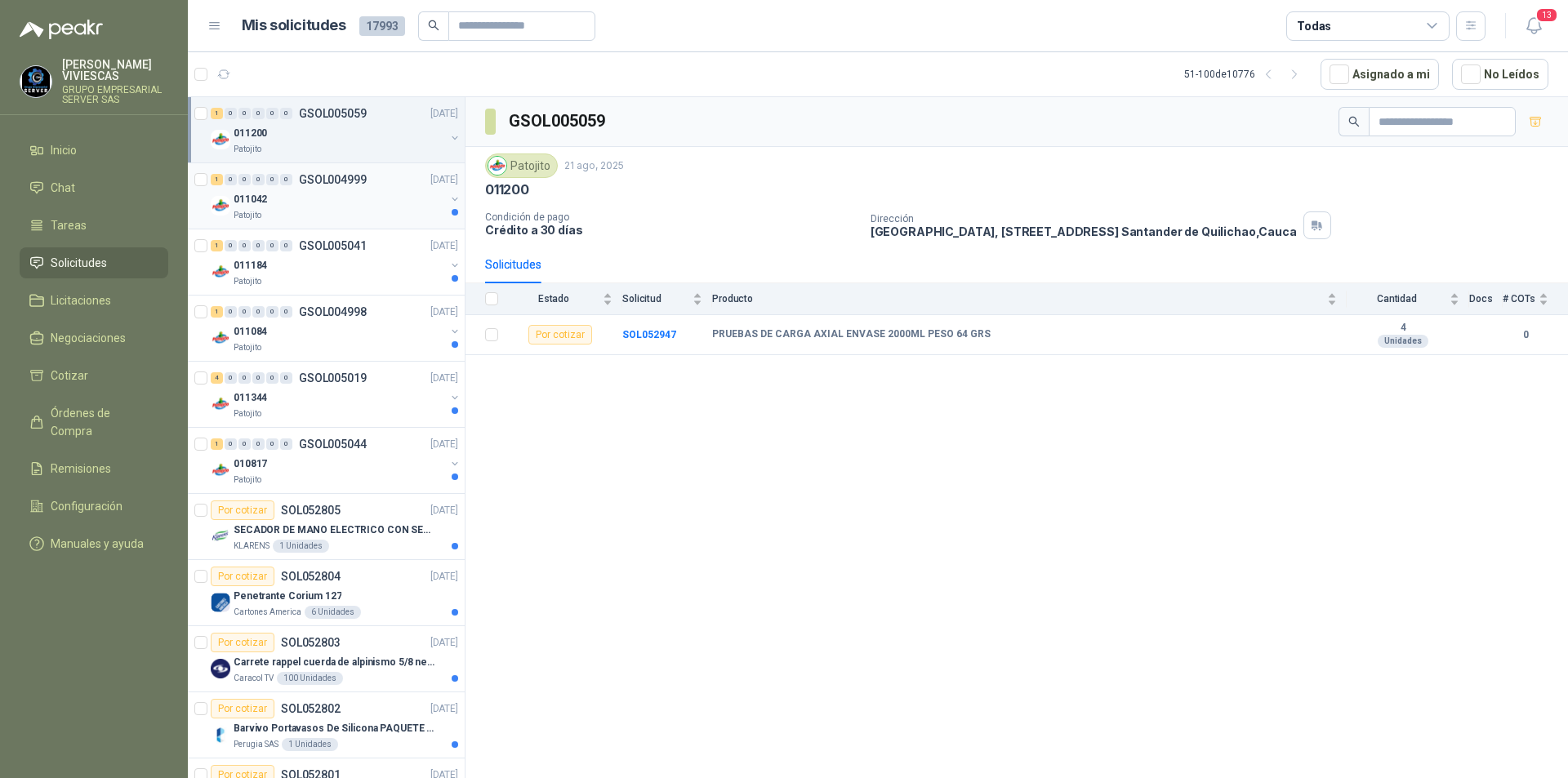
click at [311, 213] on div "Patojito" at bounding box center [339, 216] width 211 height 13
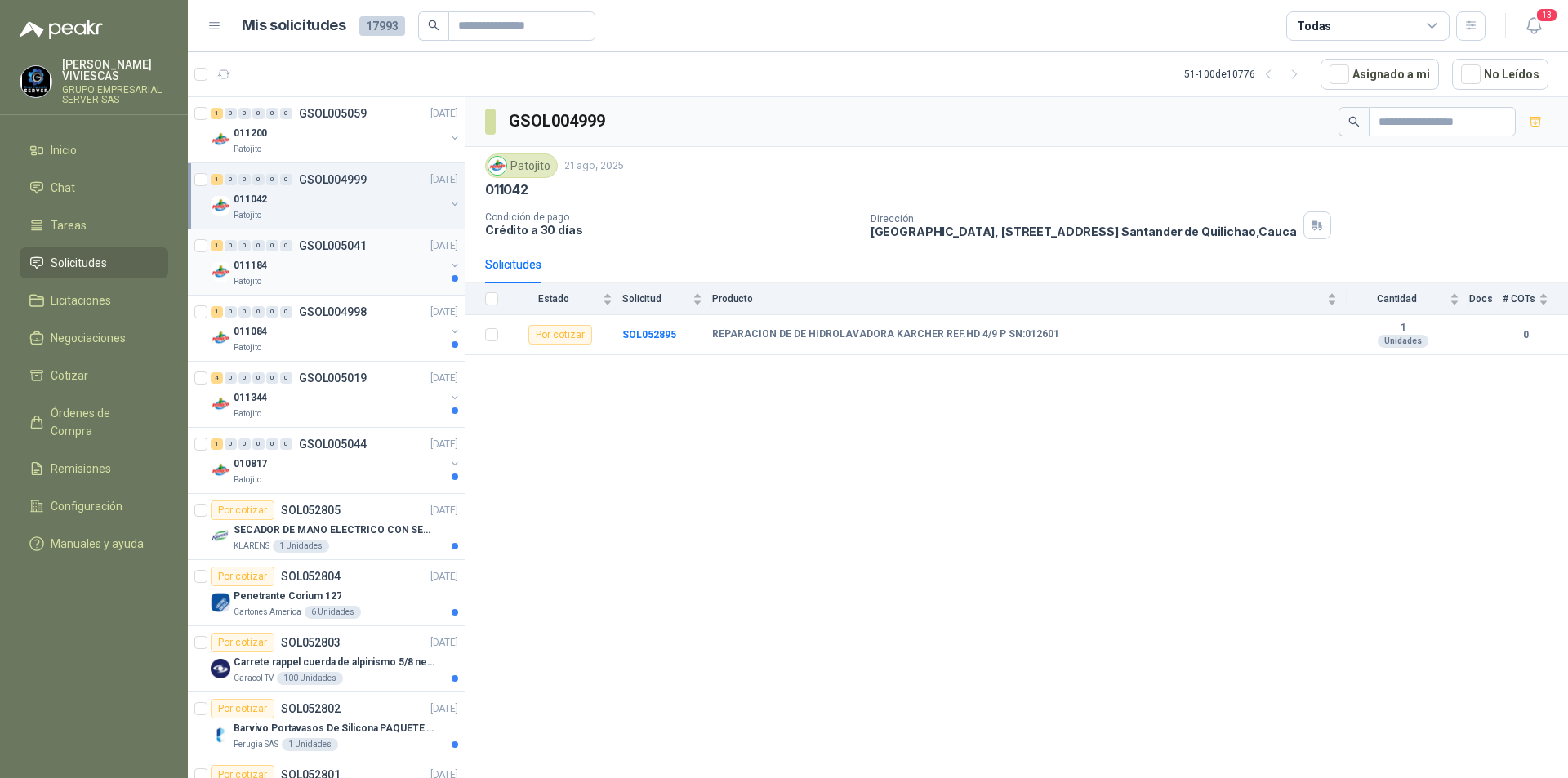
click at [304, 285] on div "Patojito" at bounding box center [339, 282] width 211 height 13
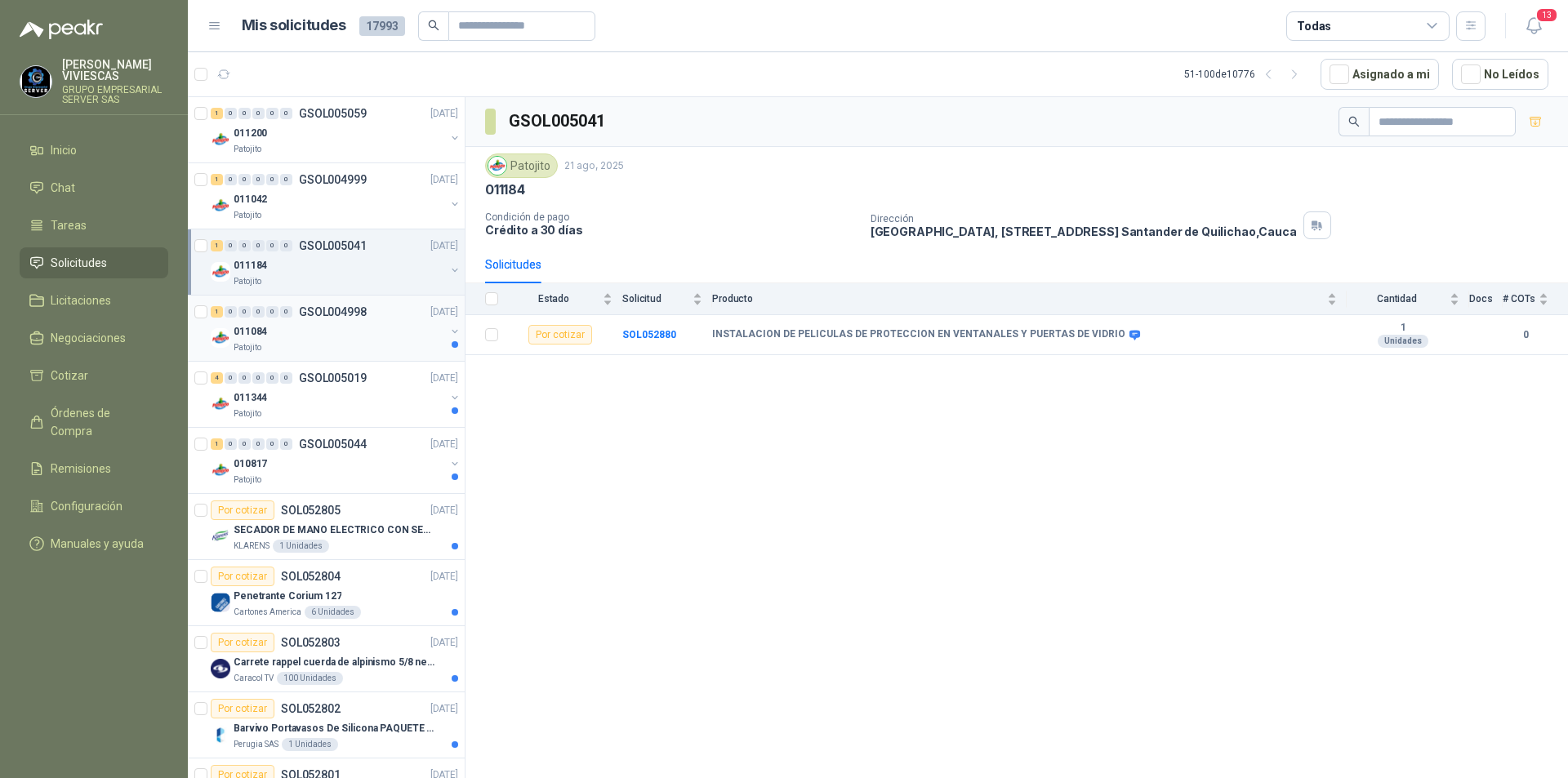
click at [307, 332] on div "011084" at bounding box center [339, 332] width 211 height 20
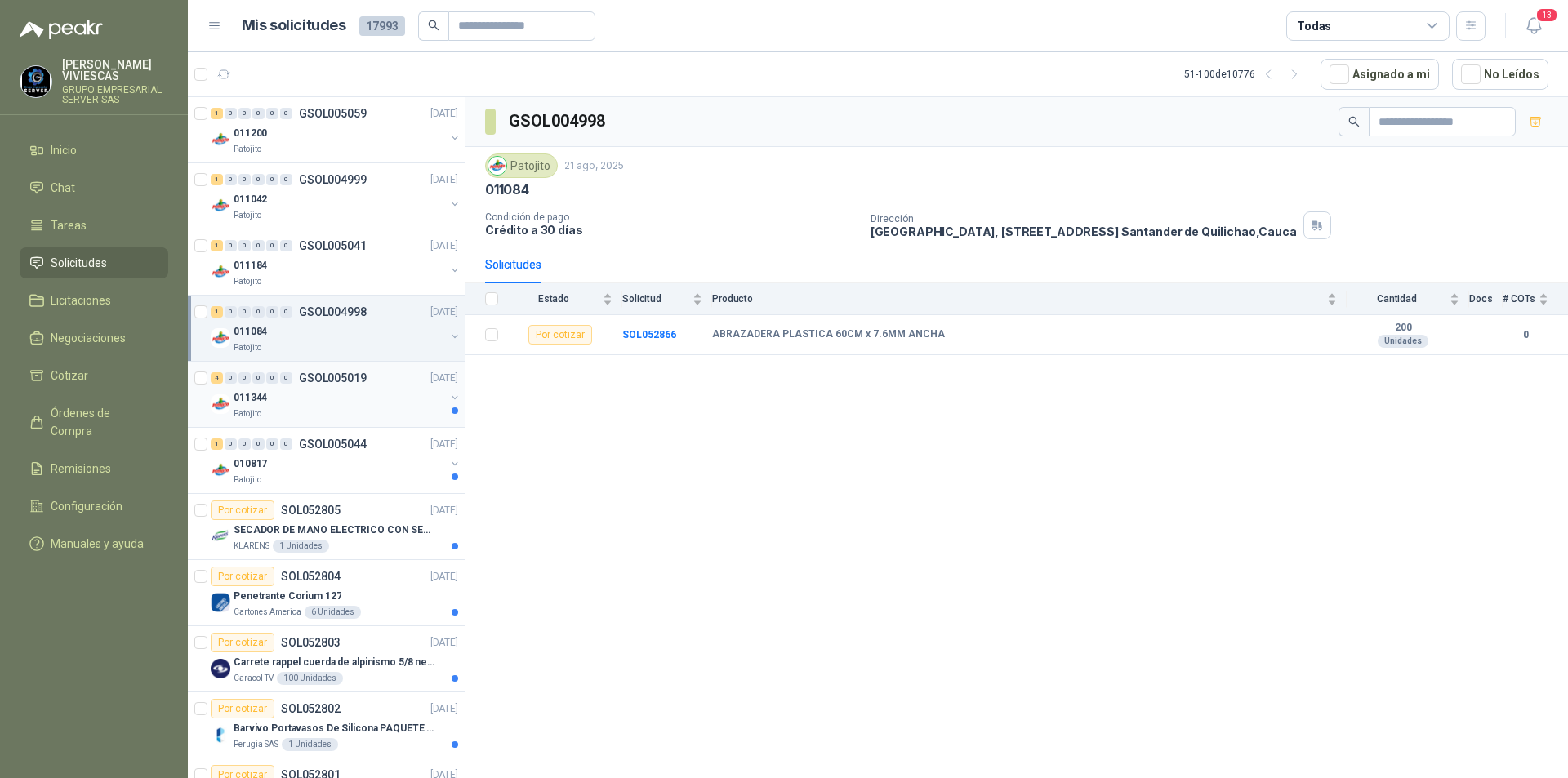
click at [338, 406] on div "011344" at bounding box center [339, 397] width 211 height 20
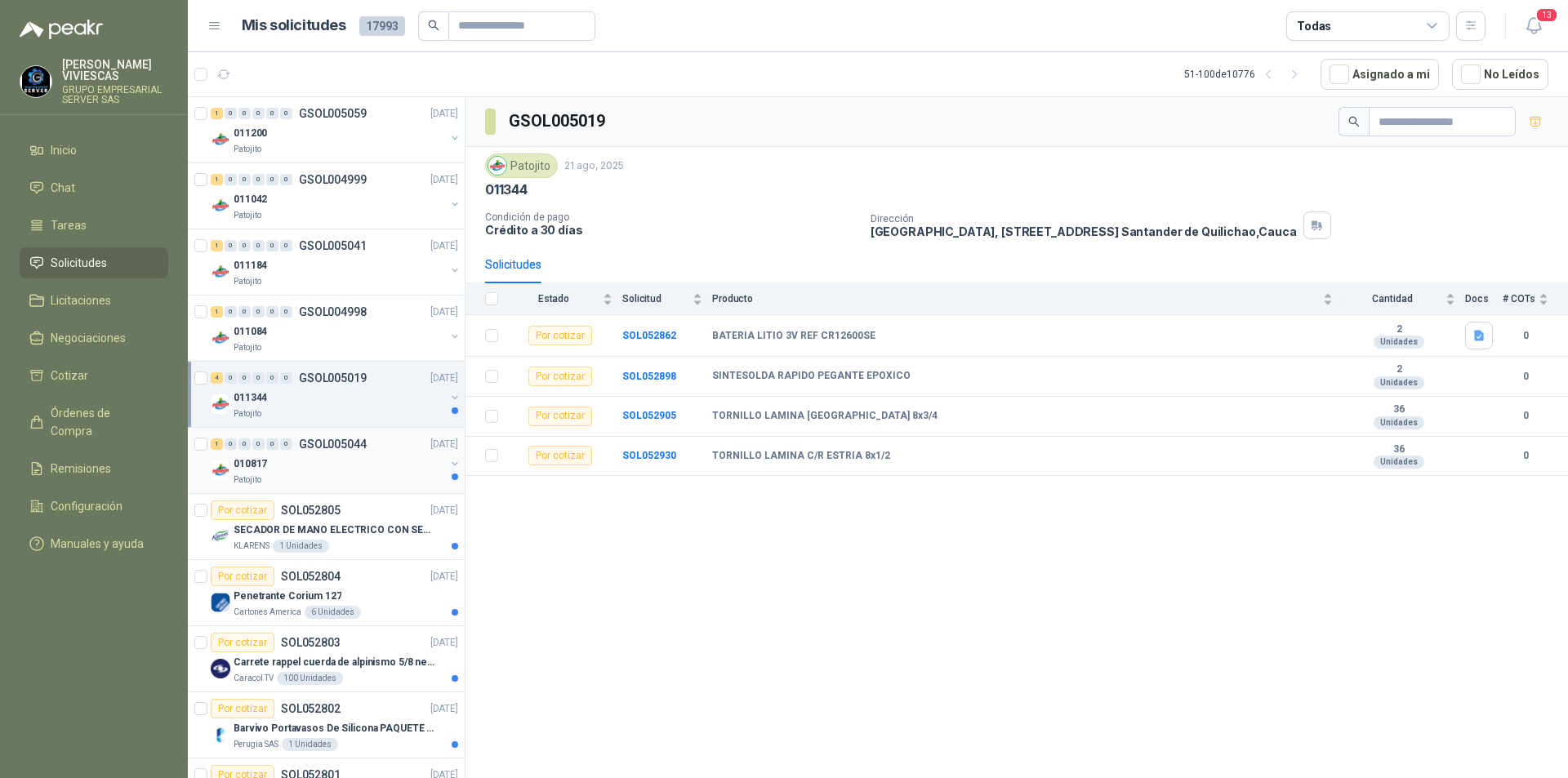
click at [323, 483] on div "Patojito" at bounding box center [339, 479] width 211 height 13
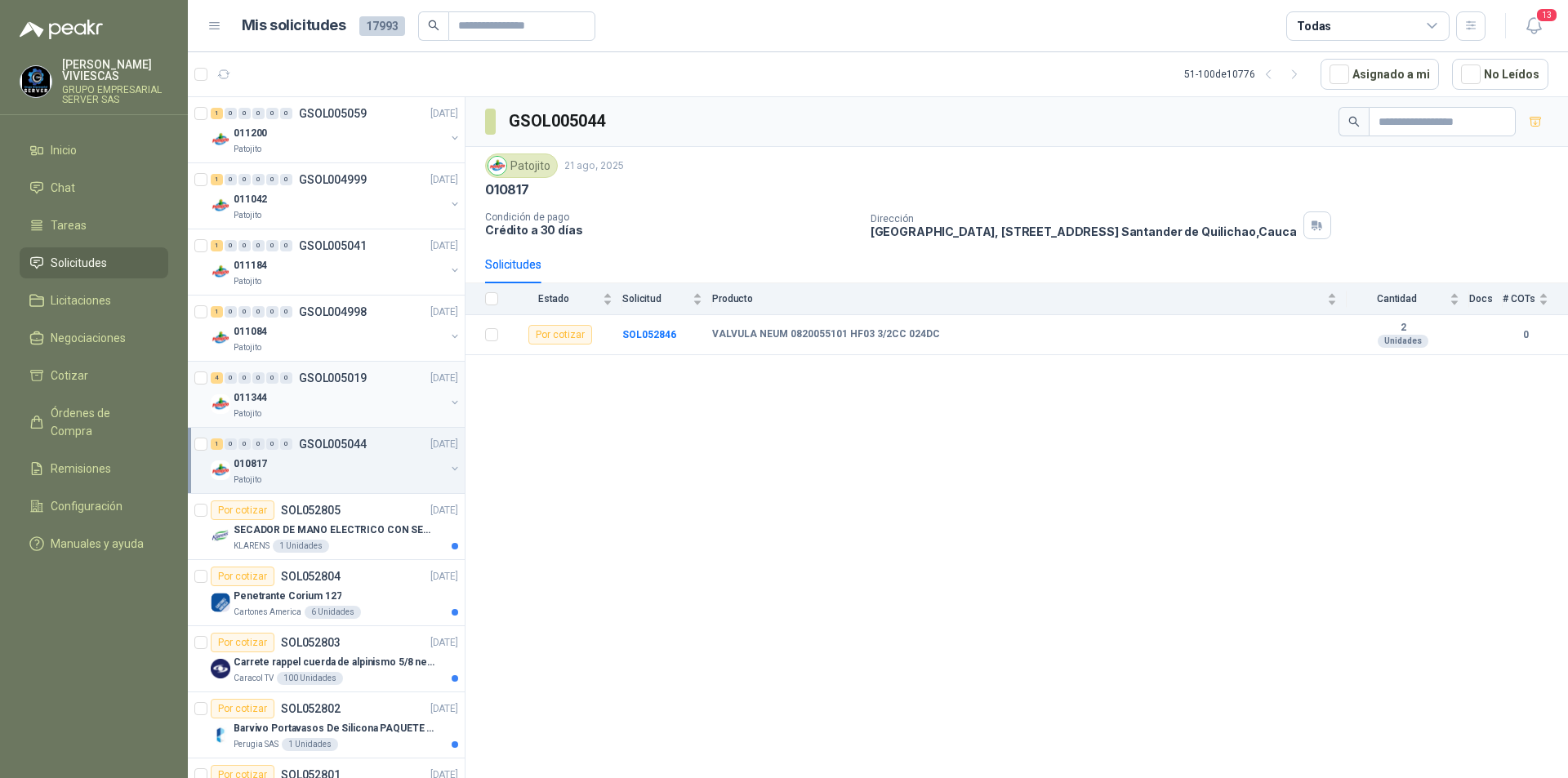
click at [317, 408] on div "Patojito" at bounding box center [339, 414] width 211 height 13
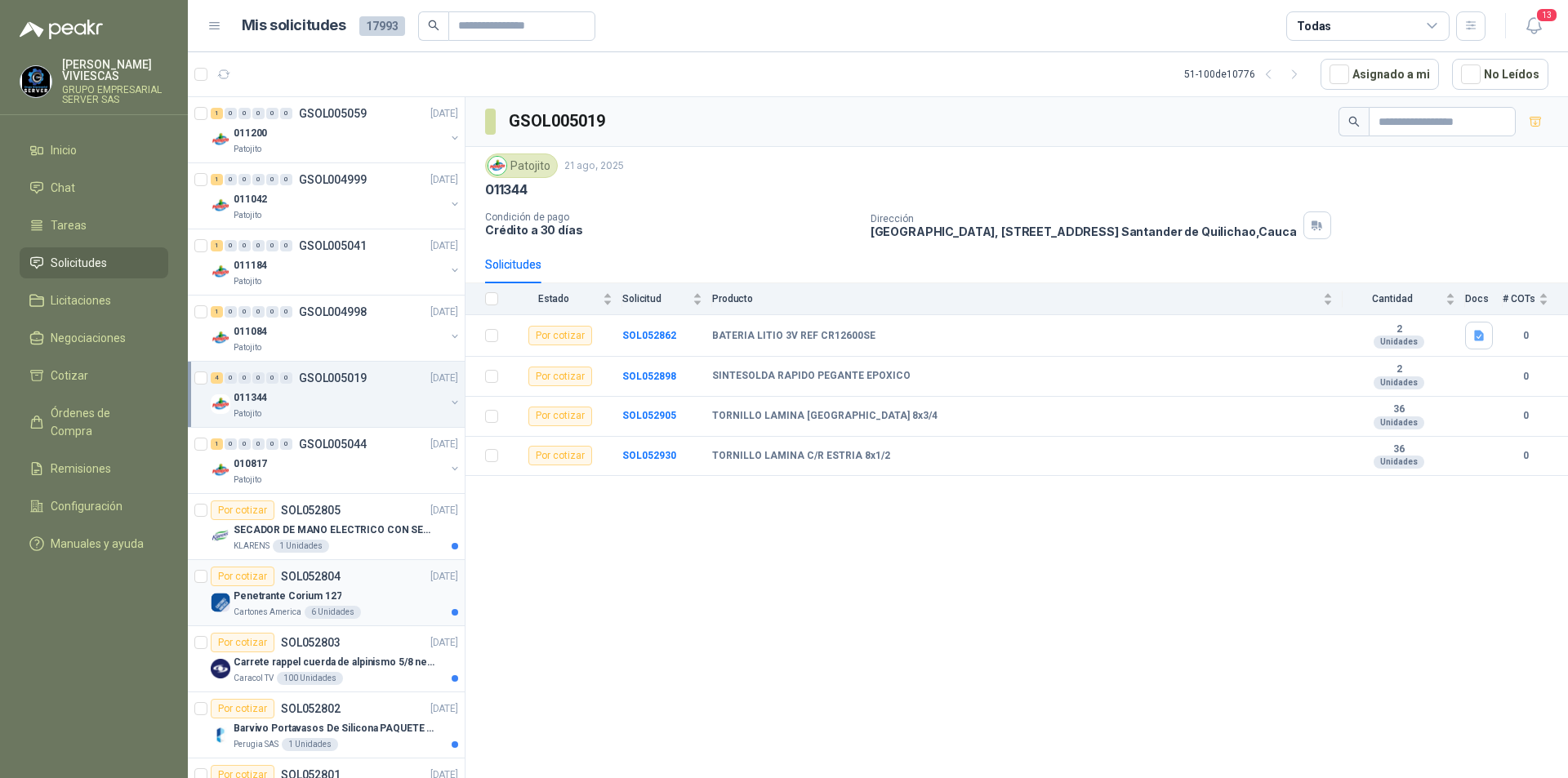
click at [284, 604] on div "Penetrante Corium 127" at bounding box center [346, 596] width 225 height 20
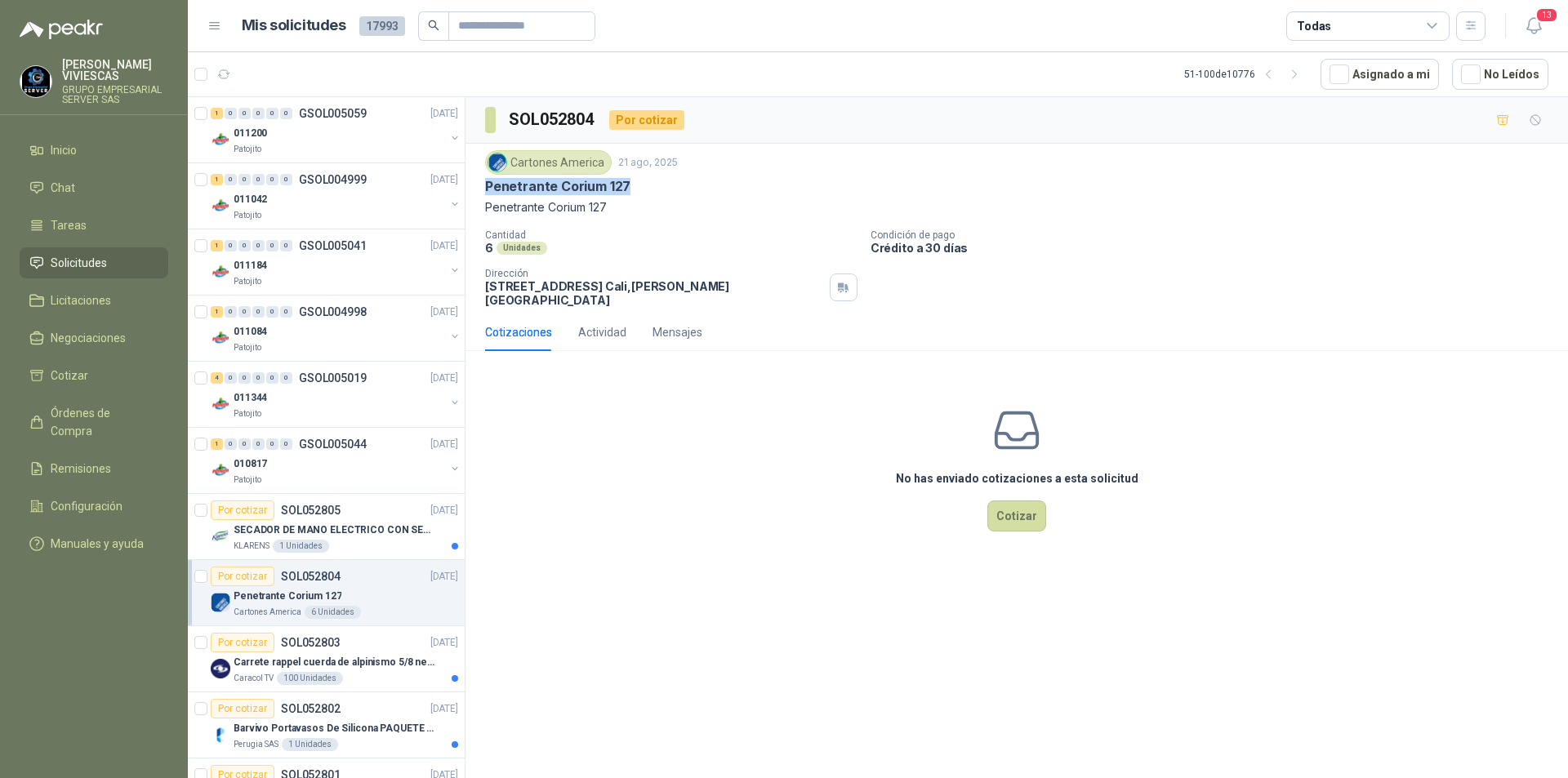
drag, startPoint x: 480, startPoint y: 184, endPoint x: 612, endPoint y: 184, distance: 132.0
click at [630, 184] on div "Cartones America [DATE] Penetrante Corium 127 Penetrante Corium 127 Cantidad 6 …" at bounding box center [1016, 228] width 1103 height 170
copy p "Penetrante Corium 127"
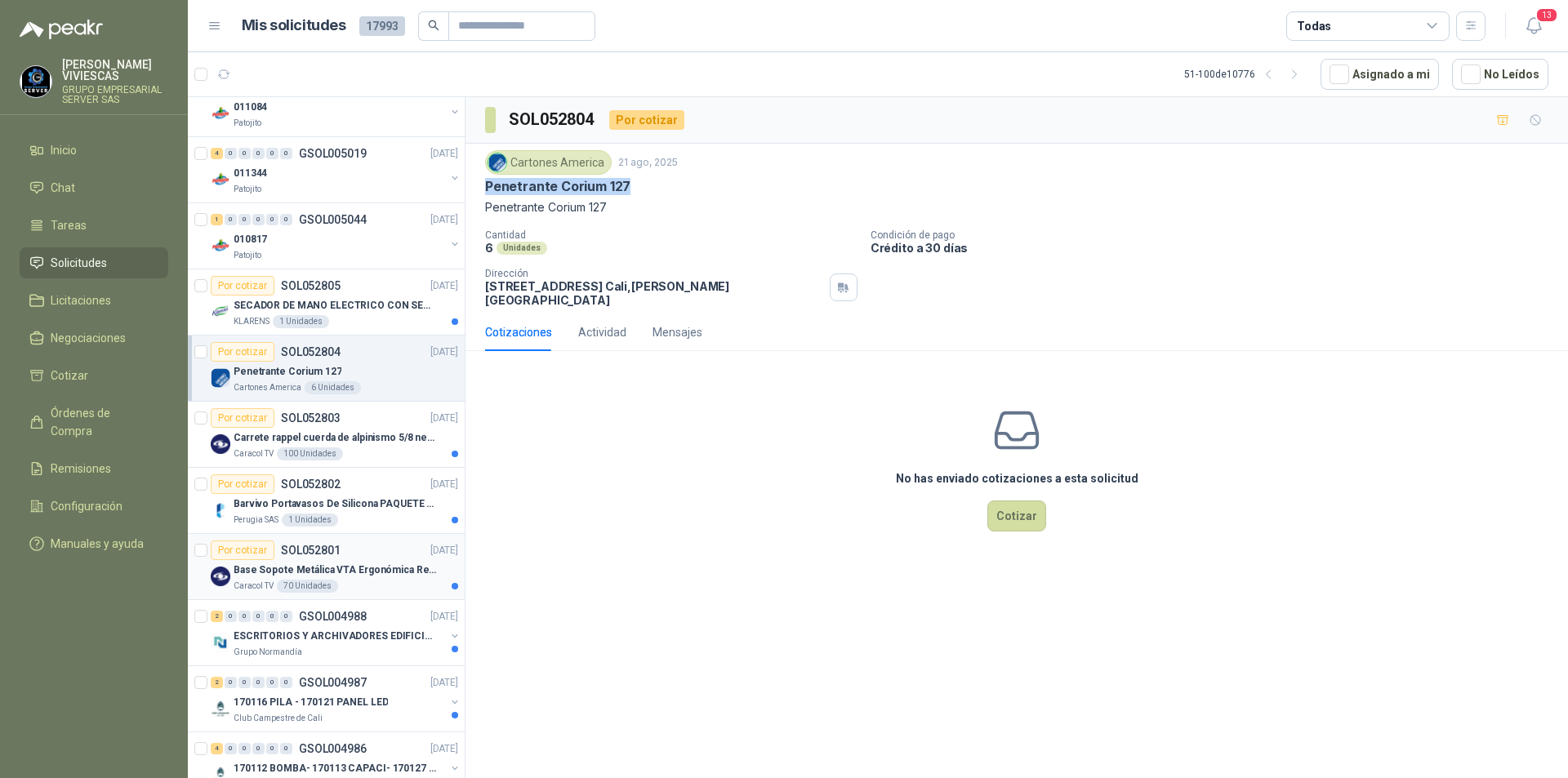
scroll to position [245, 0]
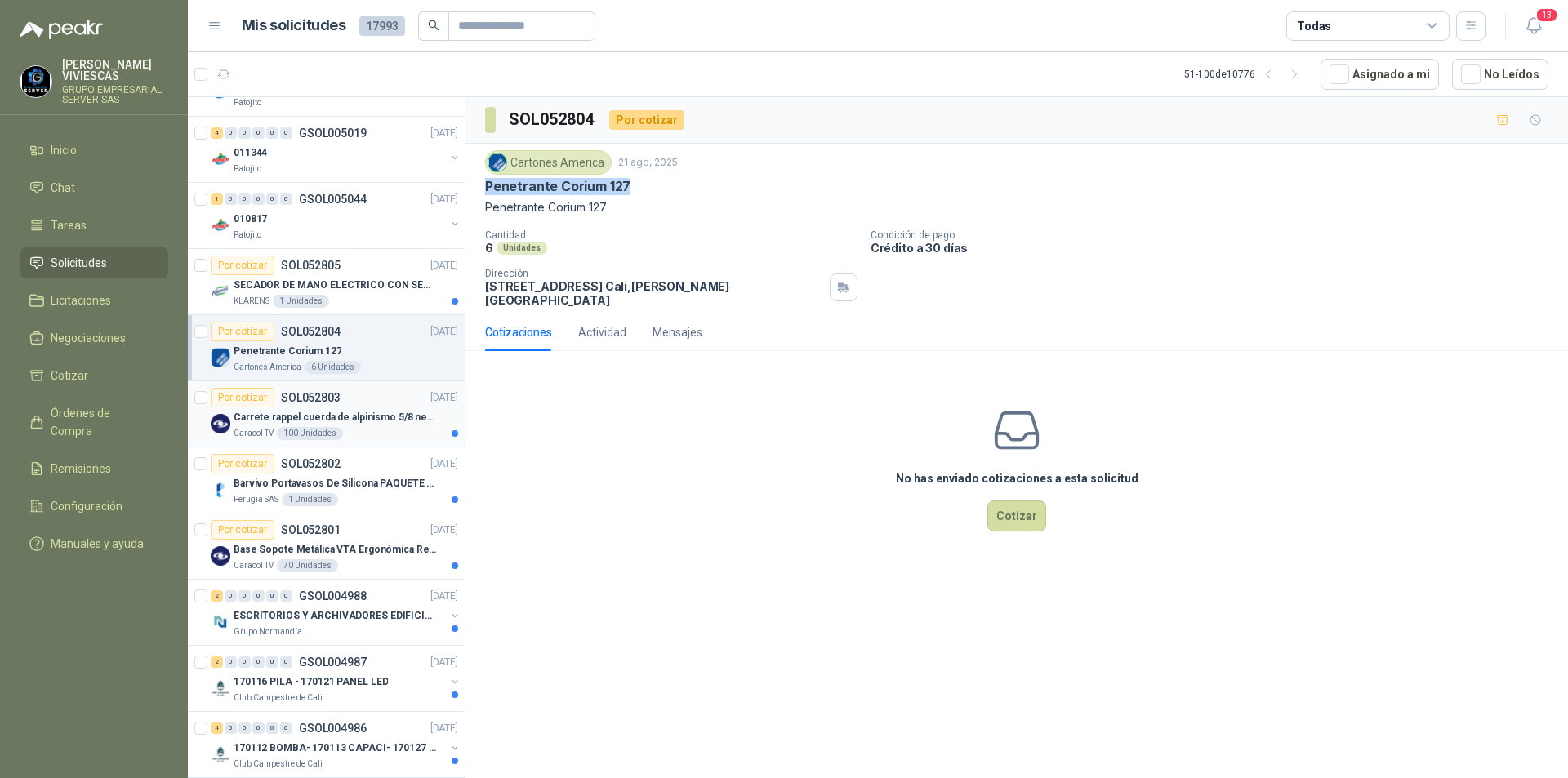
click at [279, 418] on p "Carrete rappel cuerda de alpinismo 5/8 negra 16mm" at bounding box center [335, 417] width 203 height 15
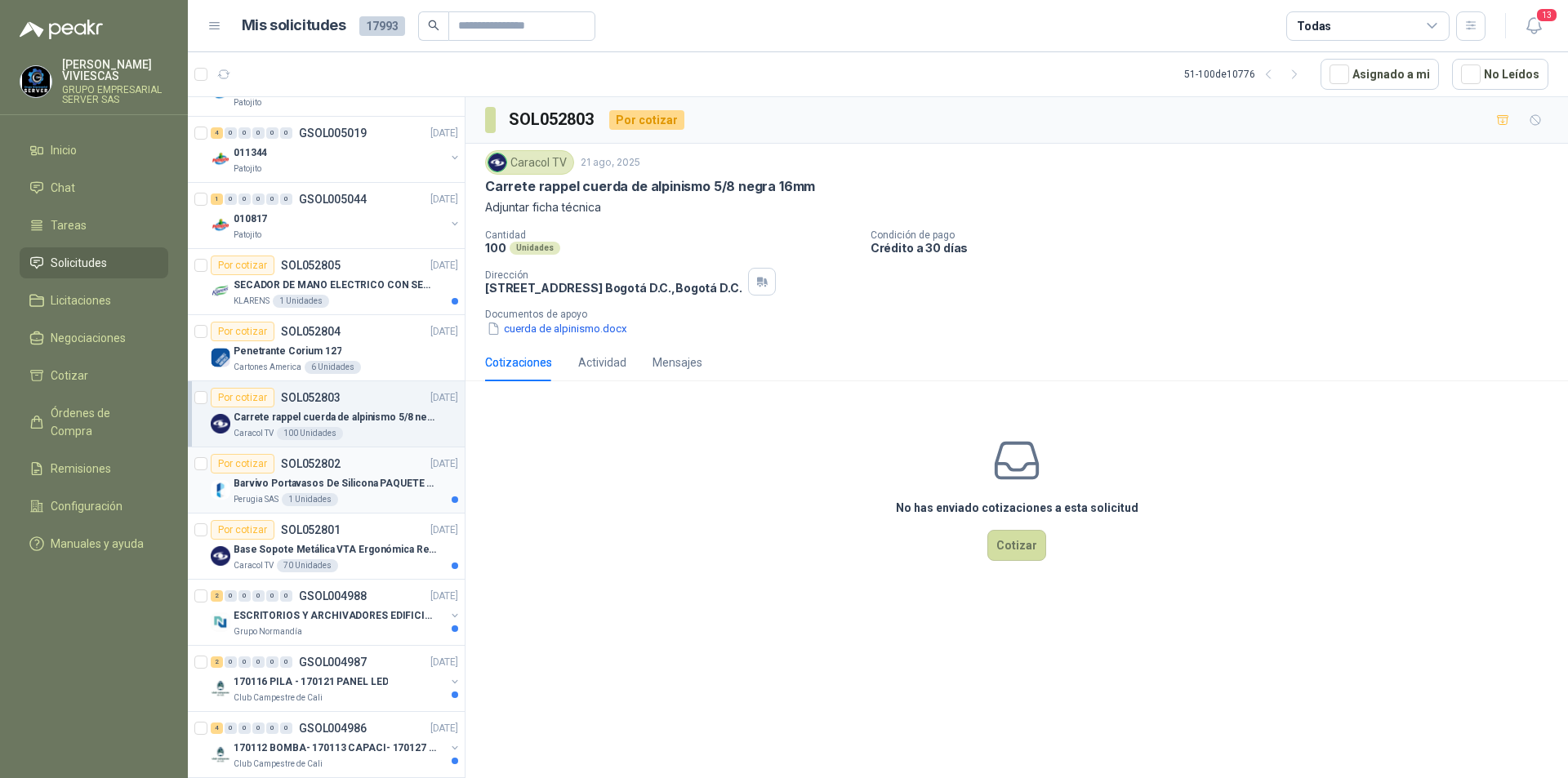
click at [254, 483] on p "Barvivo Portavasos De Silicona PAQUETE 6 Unidades Negro Con Soporte Antidesliza…" at bounding box center [335, 483] width 203 height 15
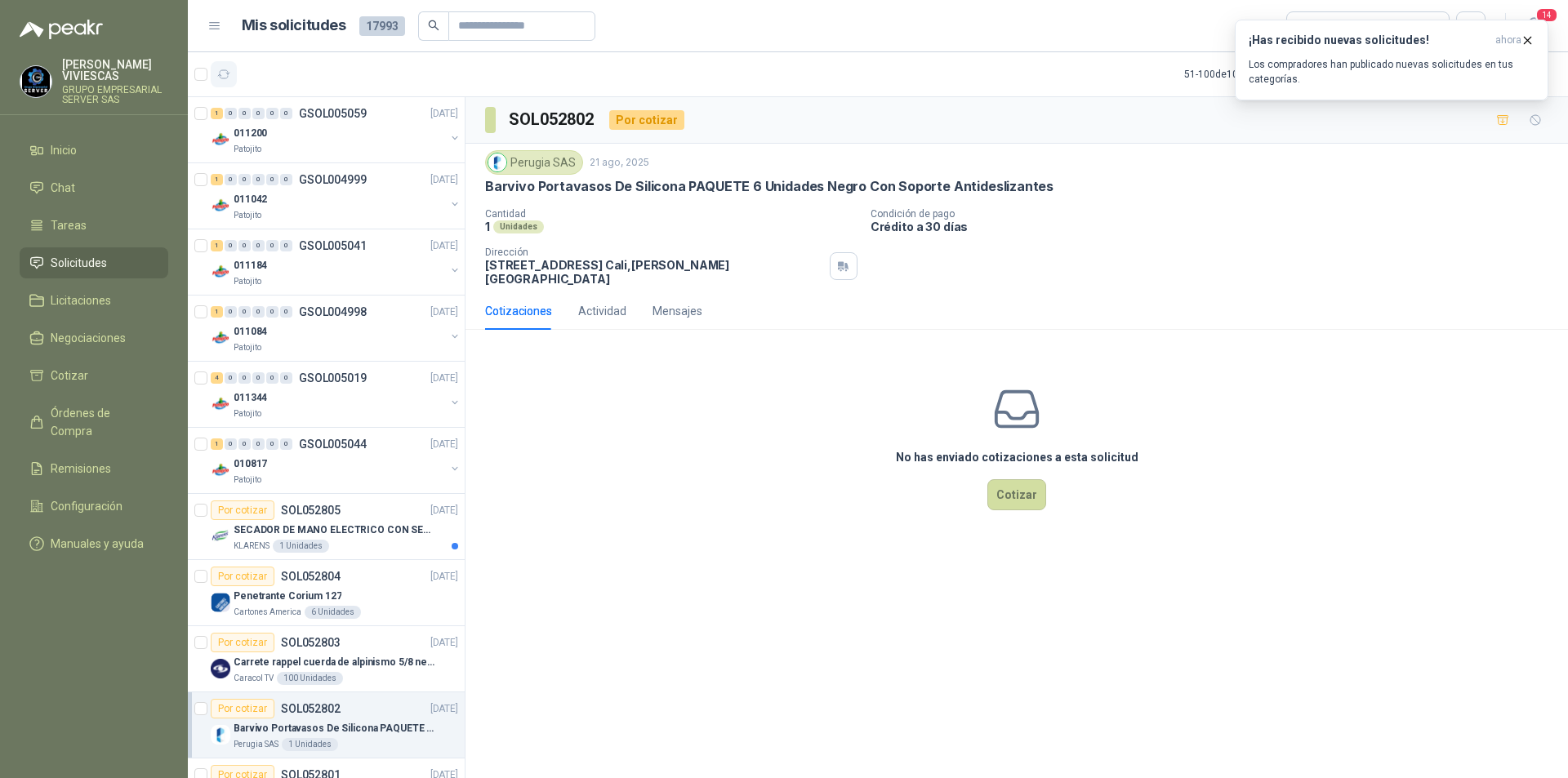
click at [227, 76] on icon "button" at bounding box center [225, 75] width 14 height 14
click at [1556, 19] on span "14" at bounding box center [1547, 14] width 23 height 15
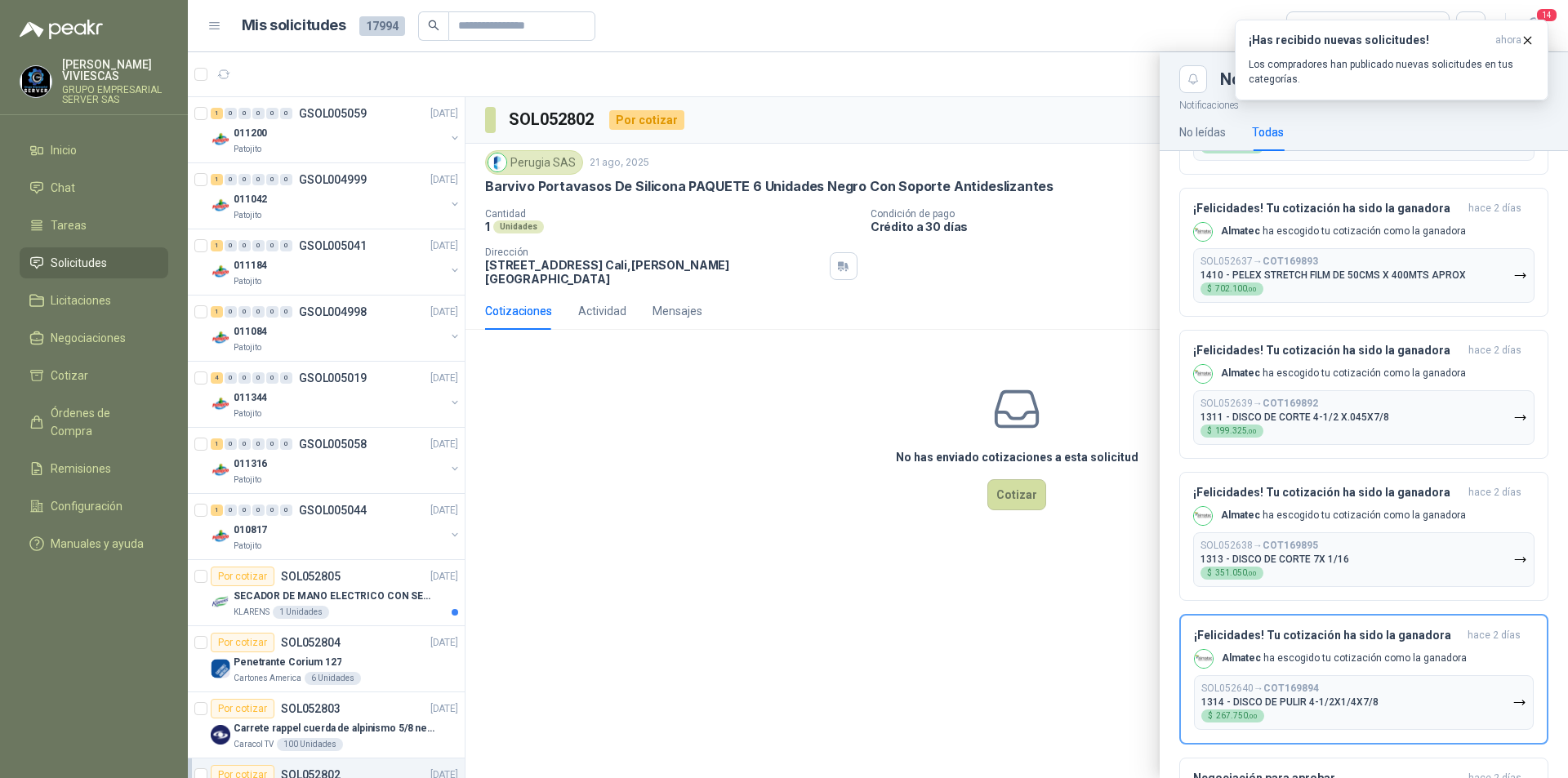
click at [1270, 127] on div "Todas" at bounding box center [1268, 132] width 32 height 18
click at [1219, 127] on div "No leídas" at bounding box center [1203, 132] width 46 height 18
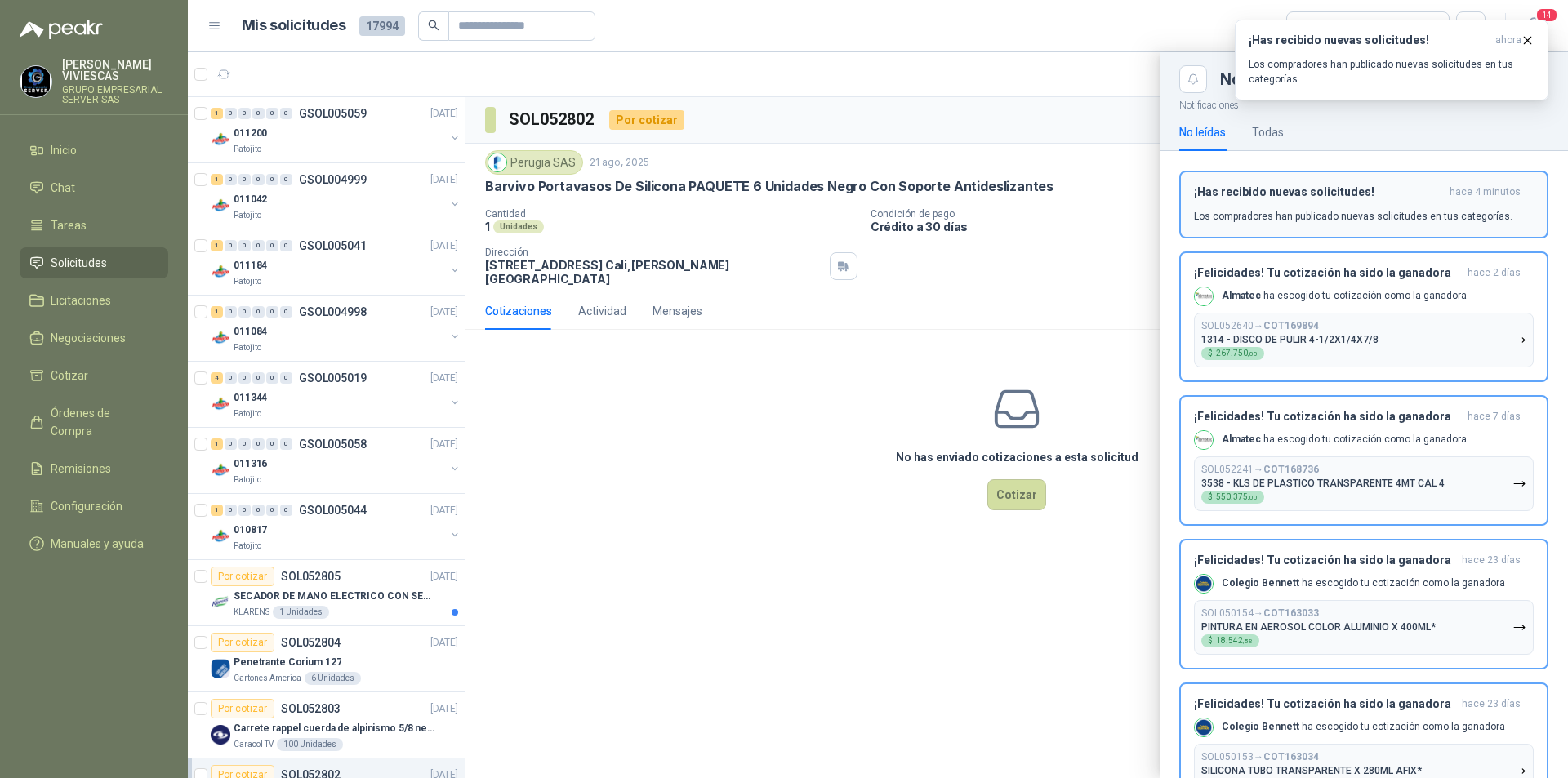
click at [1290, 235] on button "¡Has recibido nuevas solicitudes! hace 4 minutos Los compradores han publicado …" at bounding box center [1364, 205] width 369 height 68
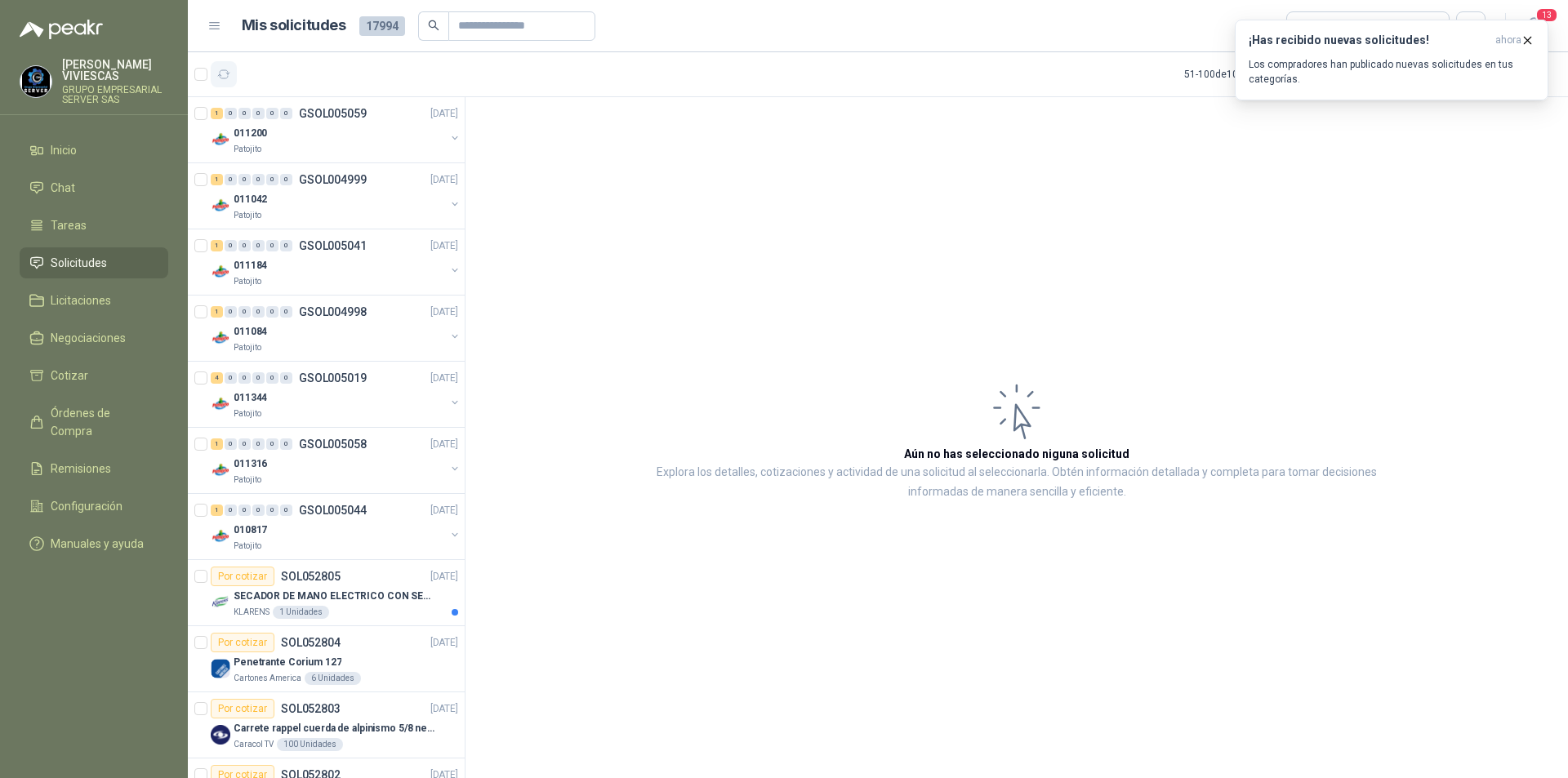
click at [215, 81] on button "button" at bounding box center [223, 74] width 26 height 26
click at [229, 73] on icon "button" at bounding box center [225, 74] width 12 height 8
click at [231, 74] on button "button" at bounding box center [223, 74] width 26 height 26
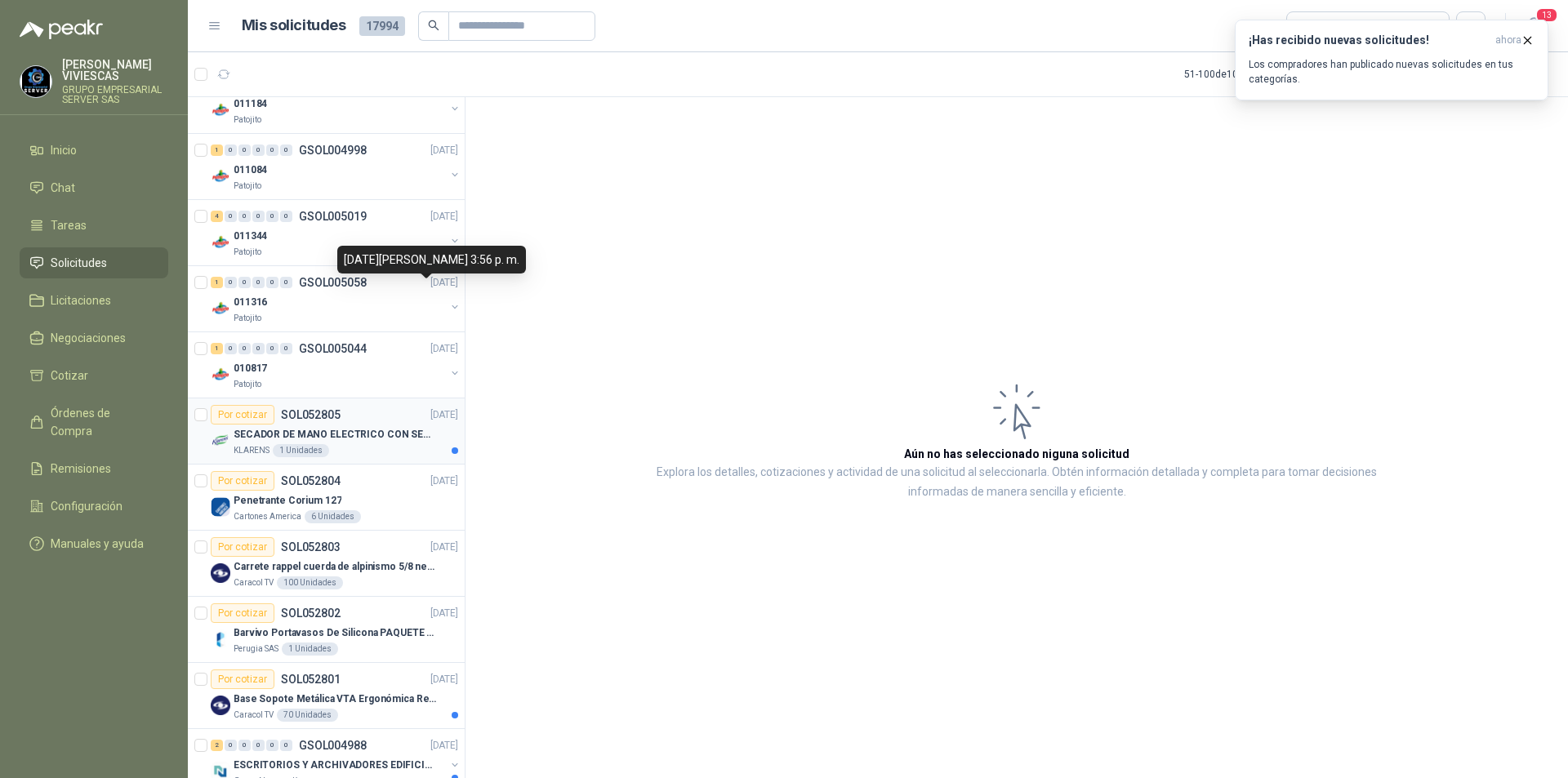
scroll to position [163, 0]
click at [374, 446] on div "KLARENS 1 Unidades" at bounding box center [346, 449] width 225 height 13
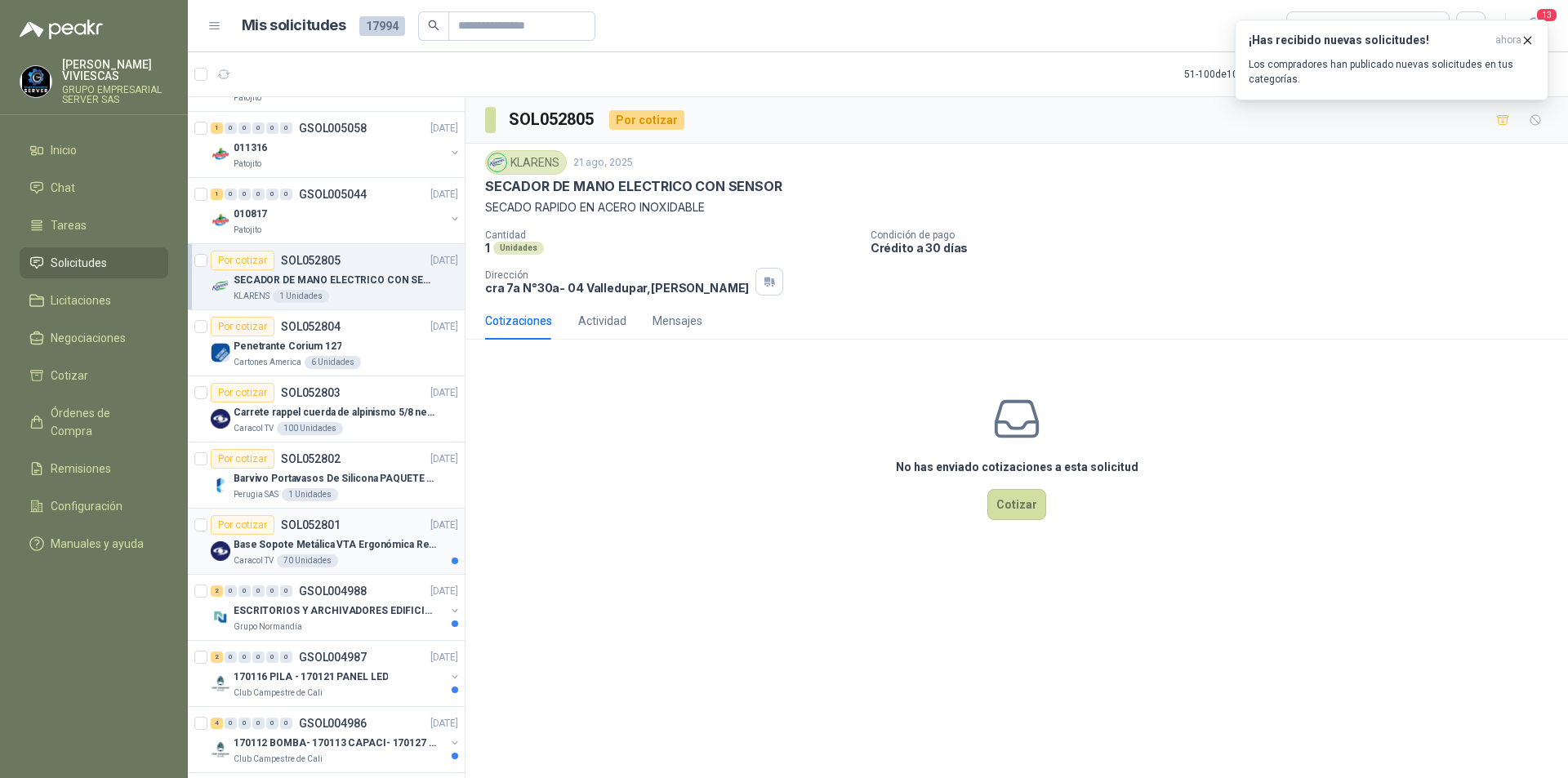
scroll to position [327, 0]
